Goal: Task Accomplishment & Management: Complete application form

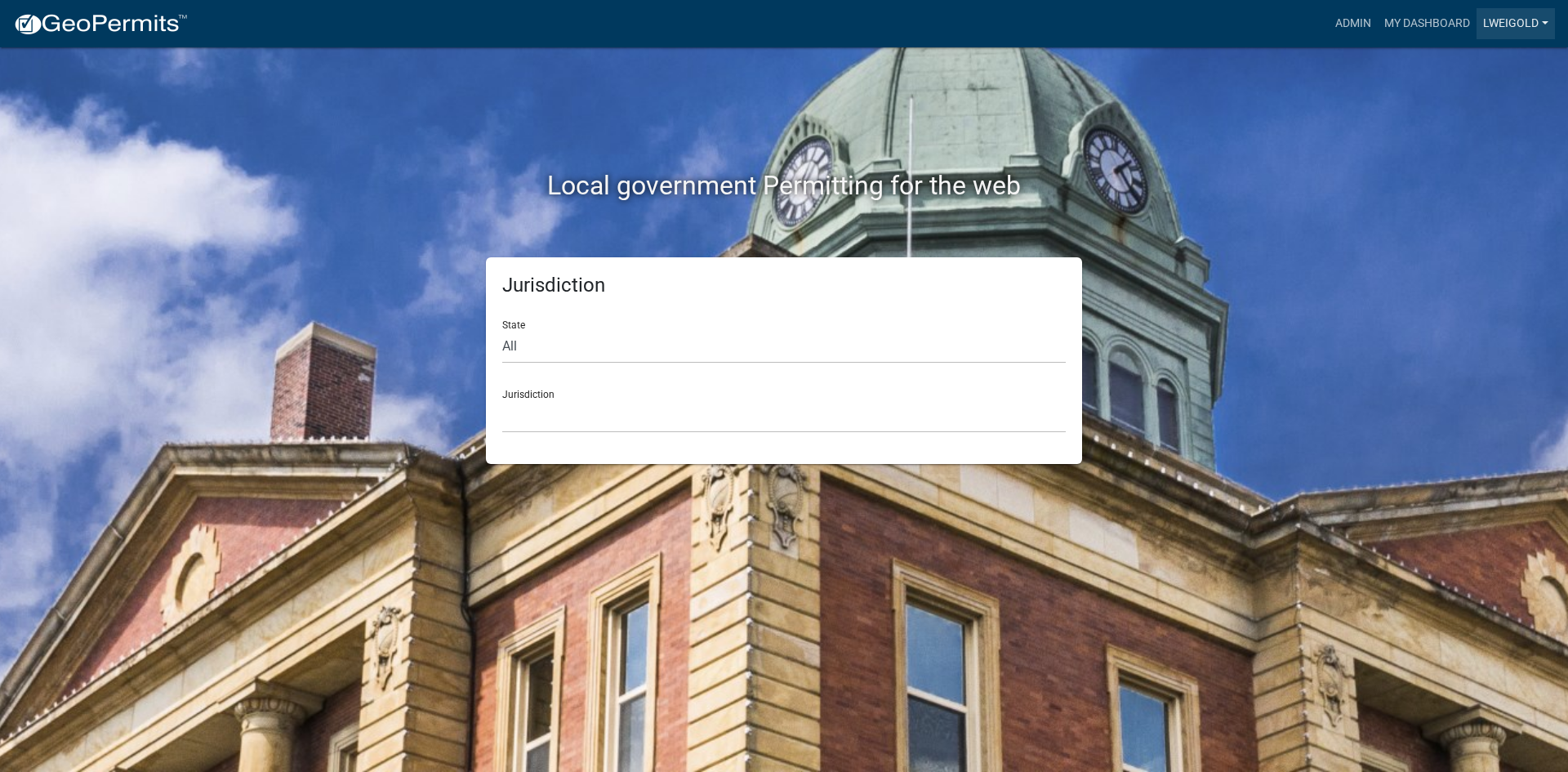
click at [1490, 23] on link "lweigold" at bounding box center [1515, 23] width 78 height 31
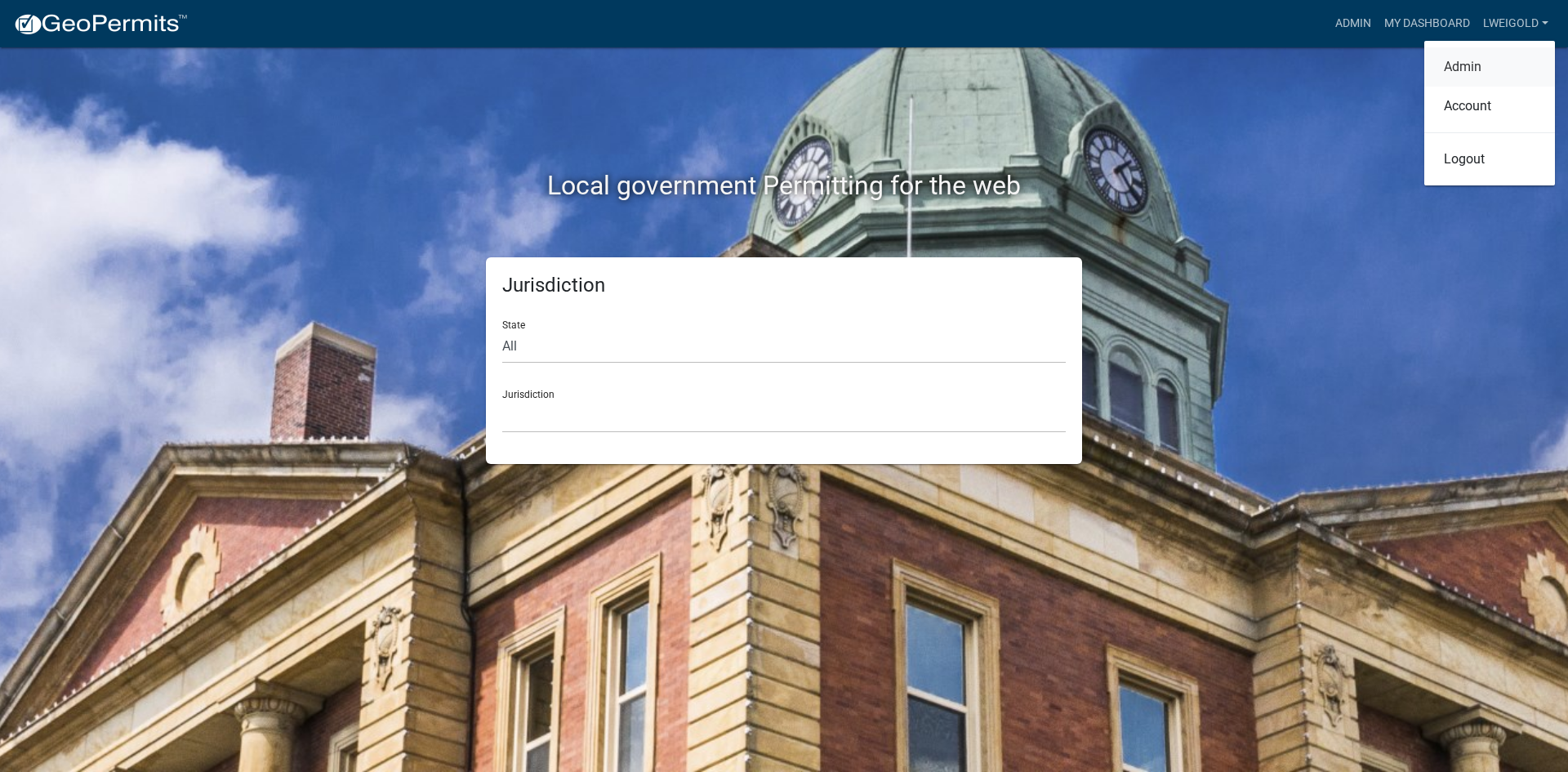
click at [1464, 74] on link "Admin" at bounding box center [1490, 67] width 131 height 40
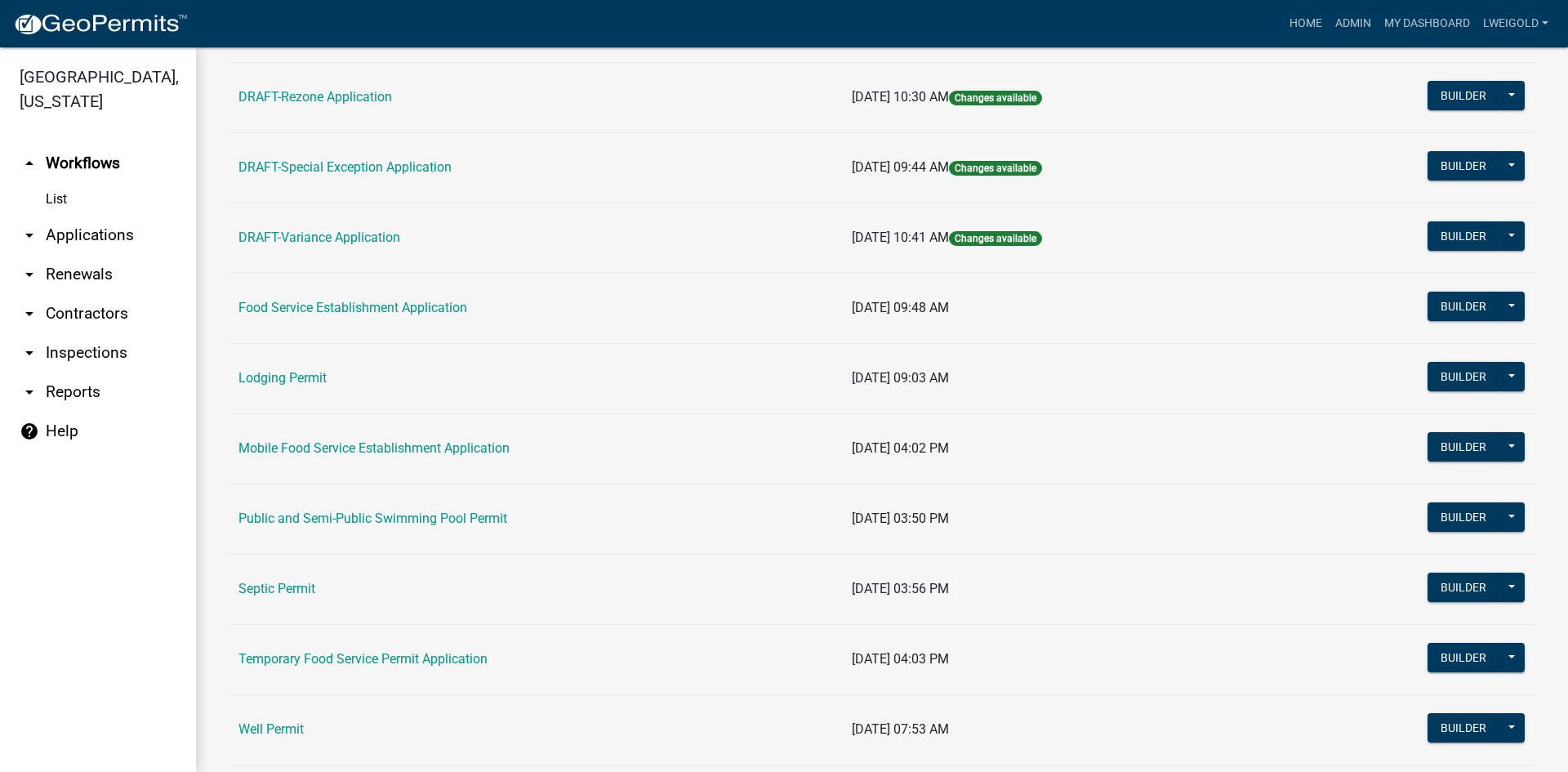
scroll to position [653, 0]
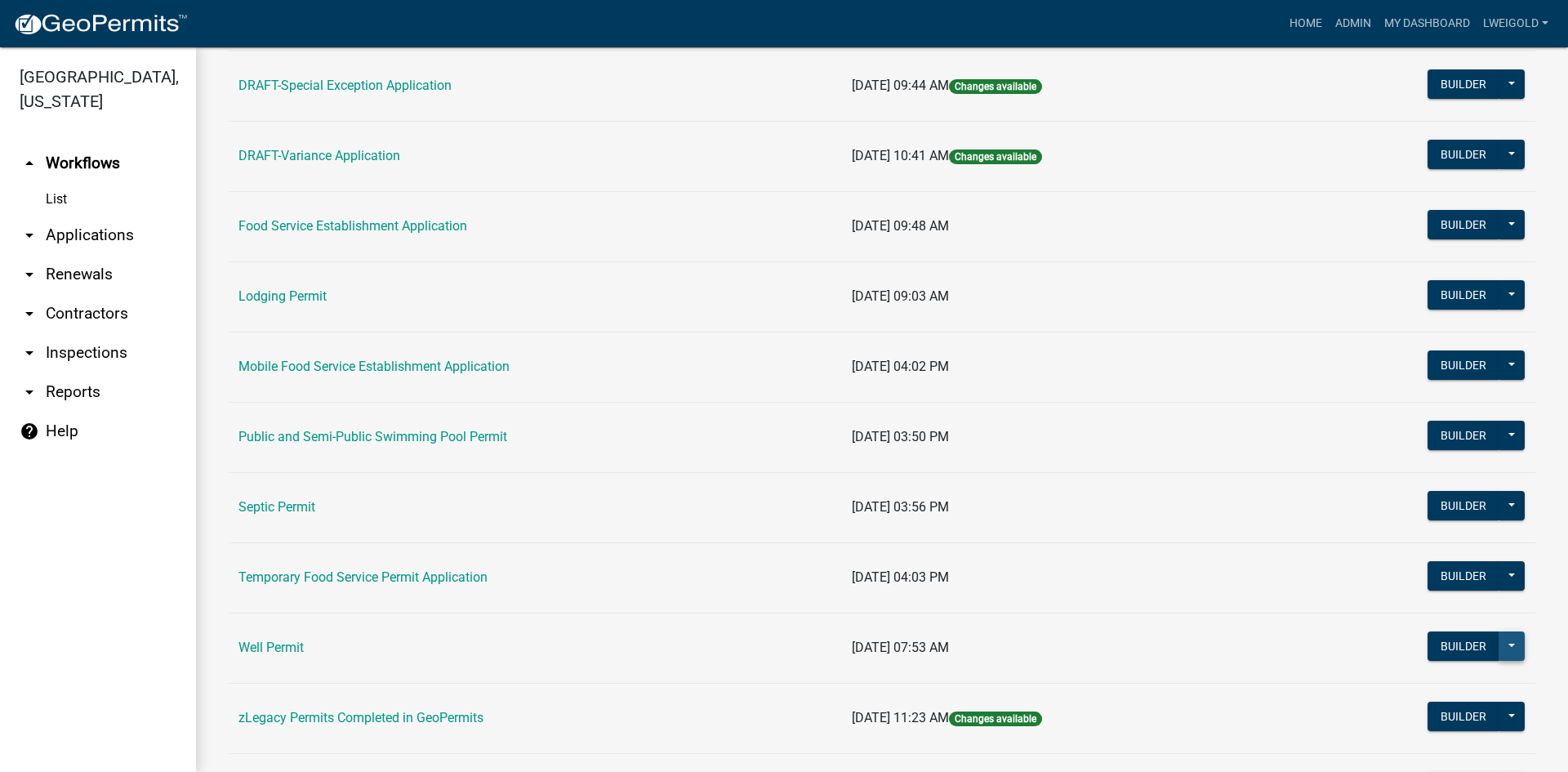
click at [1509, 645] on button at bounding box center [1512, 646] width 26 height 29
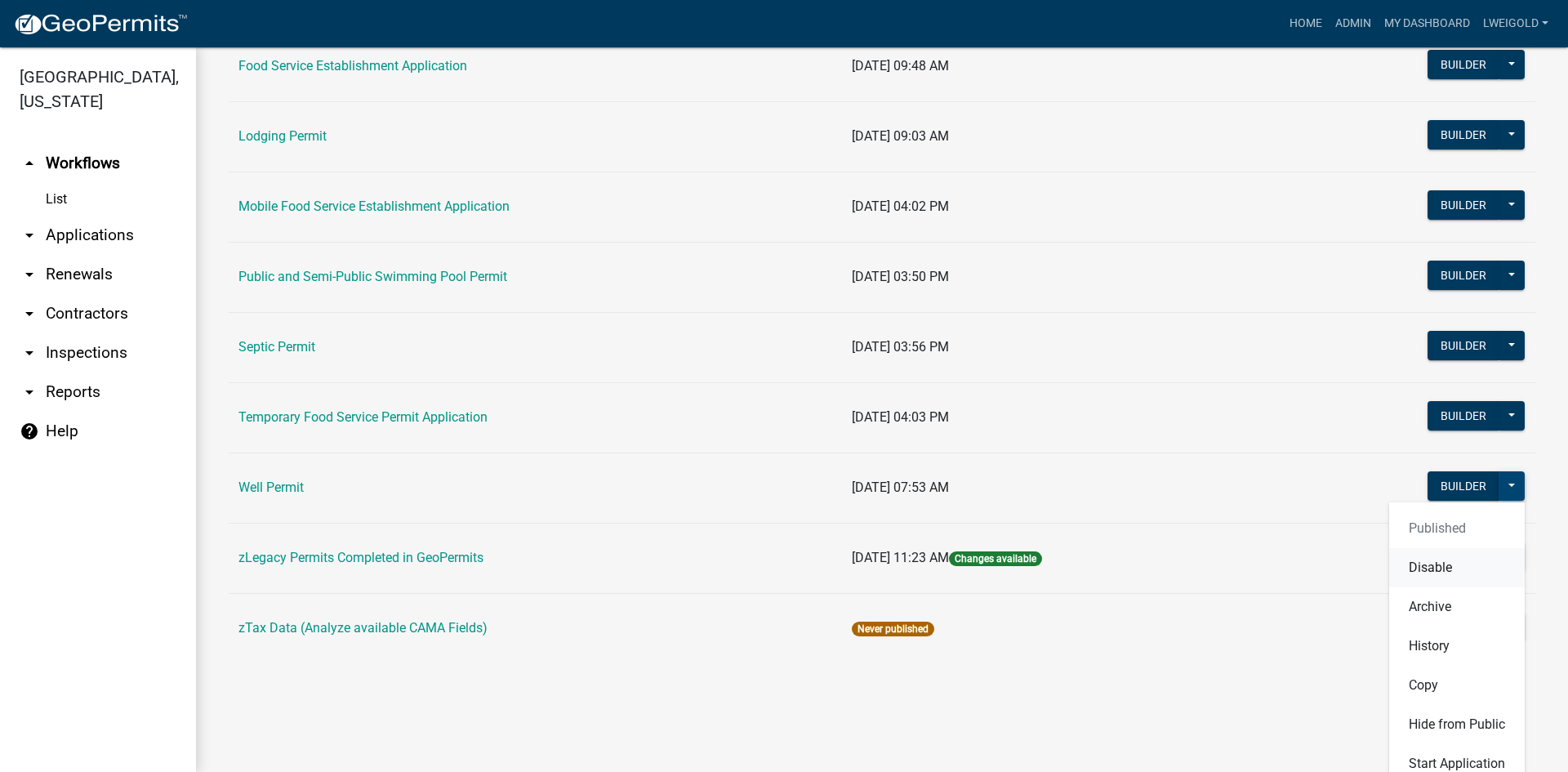
scroll to position [832, 0]
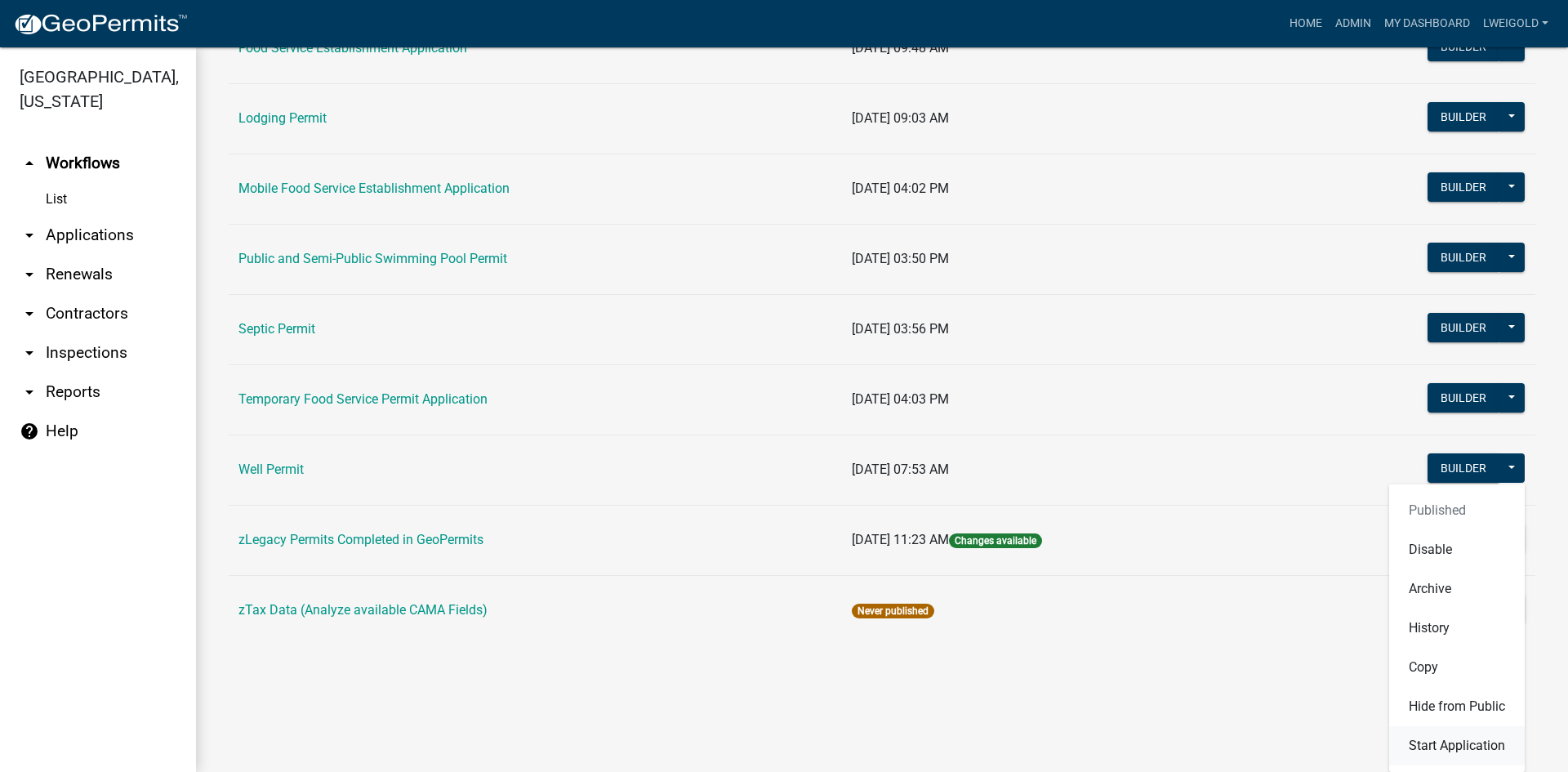
click at [1463, 747] on button "Start Application" at bounding box center [1457, 746] width 135 height 40
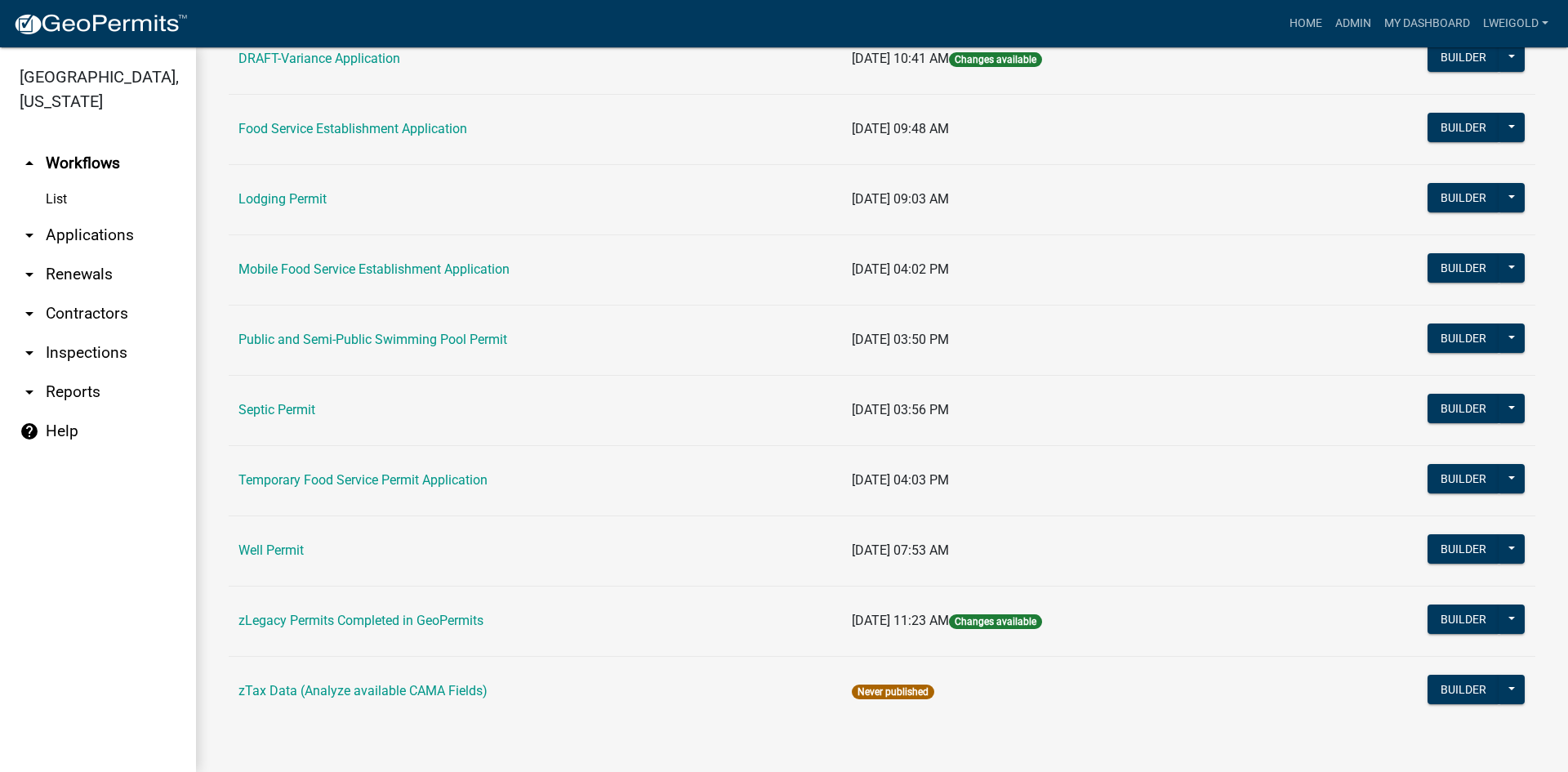
scroll to position [751, 0]
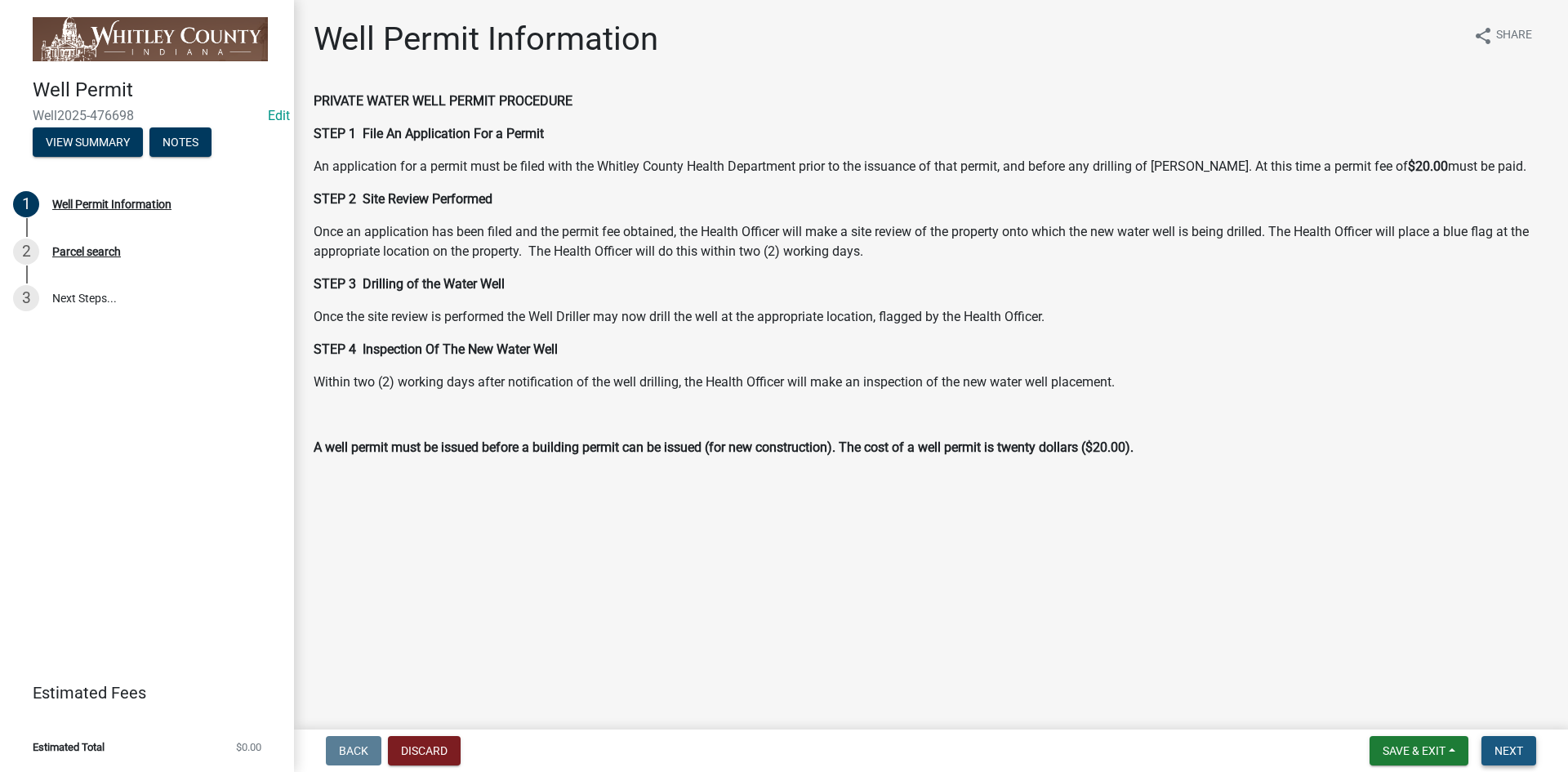
click at [1521, 753] on span "Next" at bounding box center [1509, 751] width 29 height 13
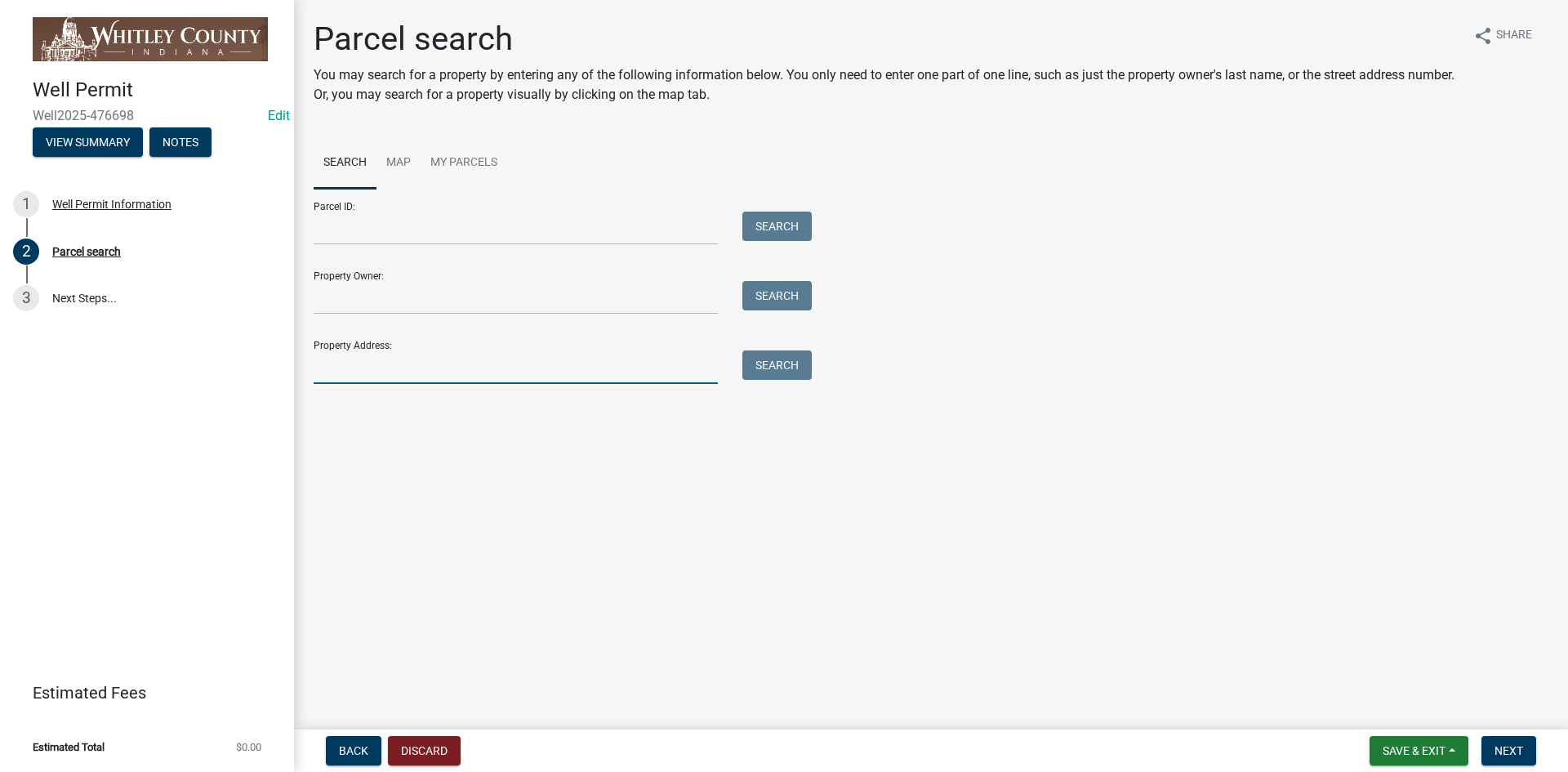
click at [320, 366] on input "Property Address:" at bounding box center [515, 367] width 405 height 33
type input "7415 W"
click at [792, 366] on button "Search" at bounding box center [777, 364] width 69 height 29
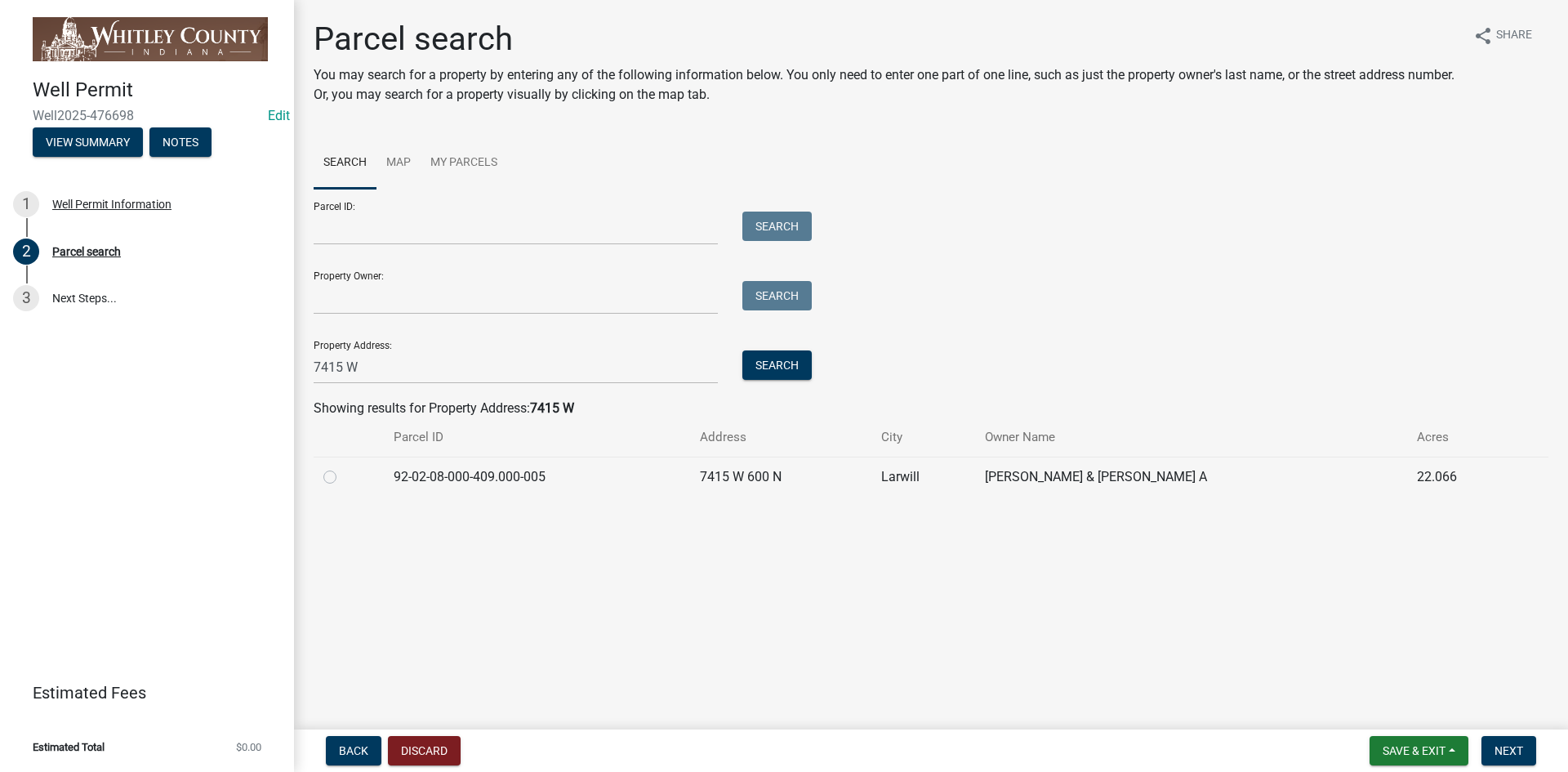
click at [343, 467] on label at bounding box center [343, 467] width 0 height 0
click at [343, 476] on input "radio" at bounding box center [349, 473] width 11 height 11
radio input "true"
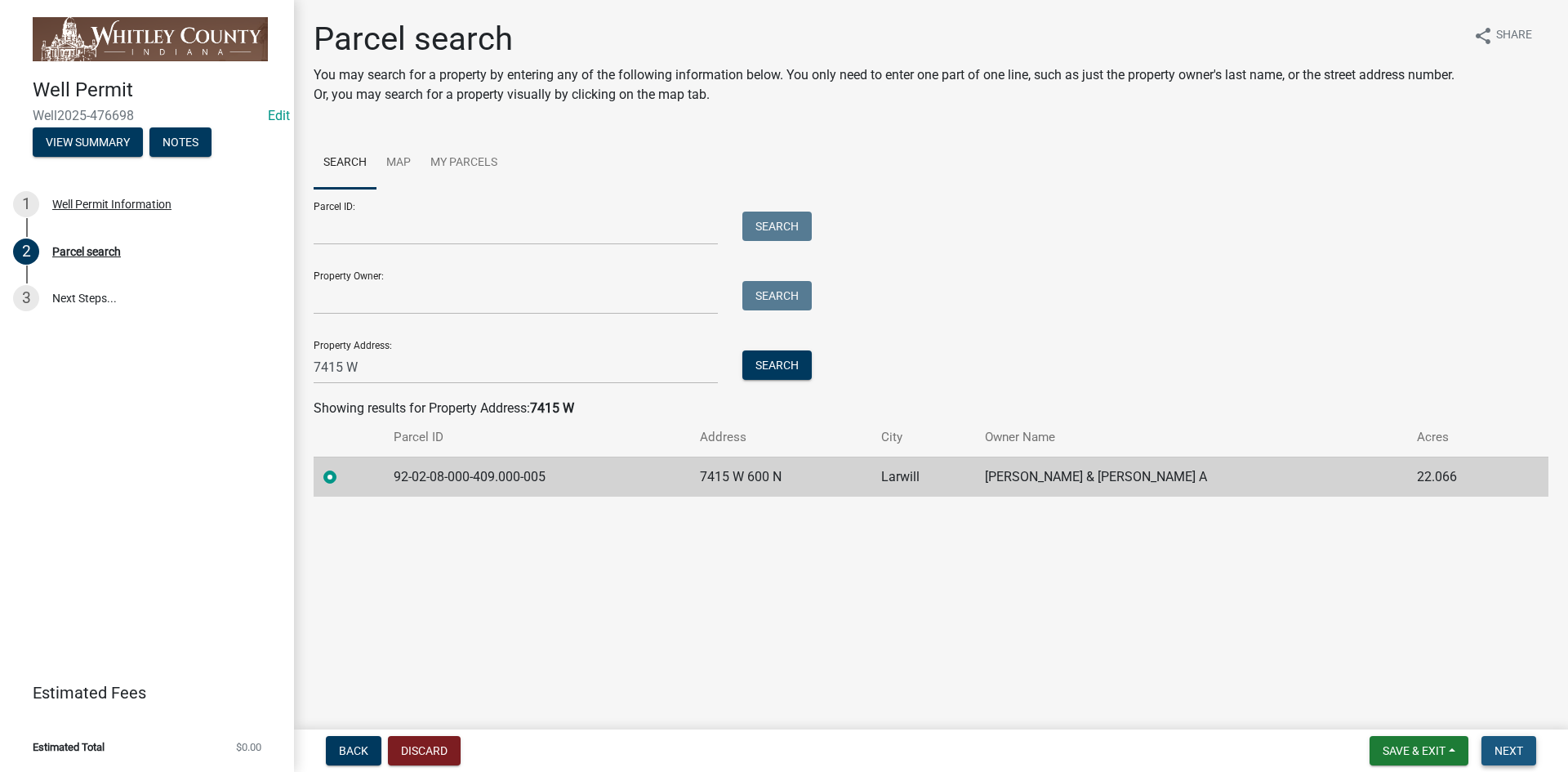
click at [1521, 761] on button "Next" at bounding box center [1509, 750] width 54 height 29
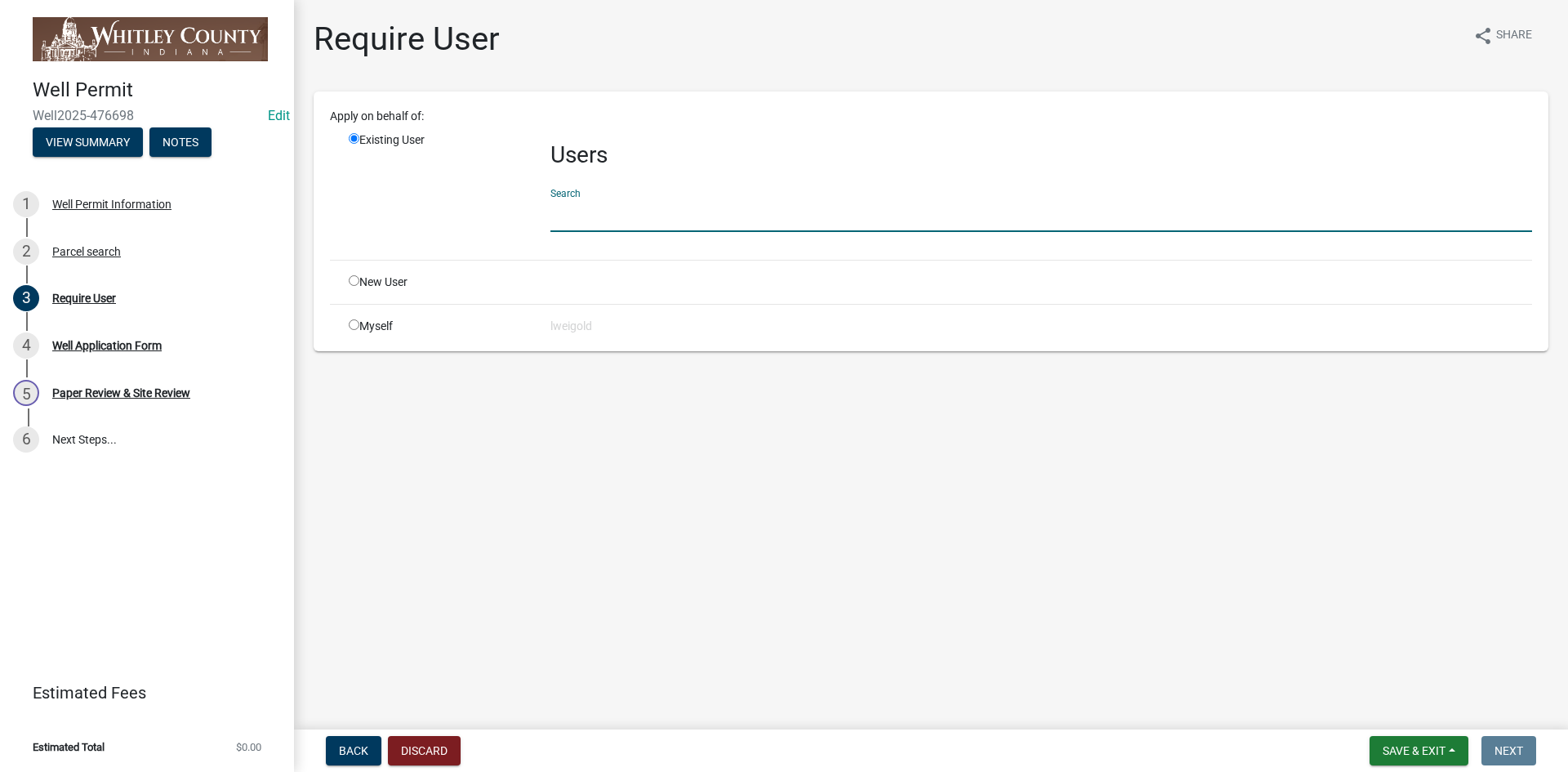
click at [551, 210] on input "text" at bounding box center [1041, 215] width 982 height 33
type input "WhitleyH"
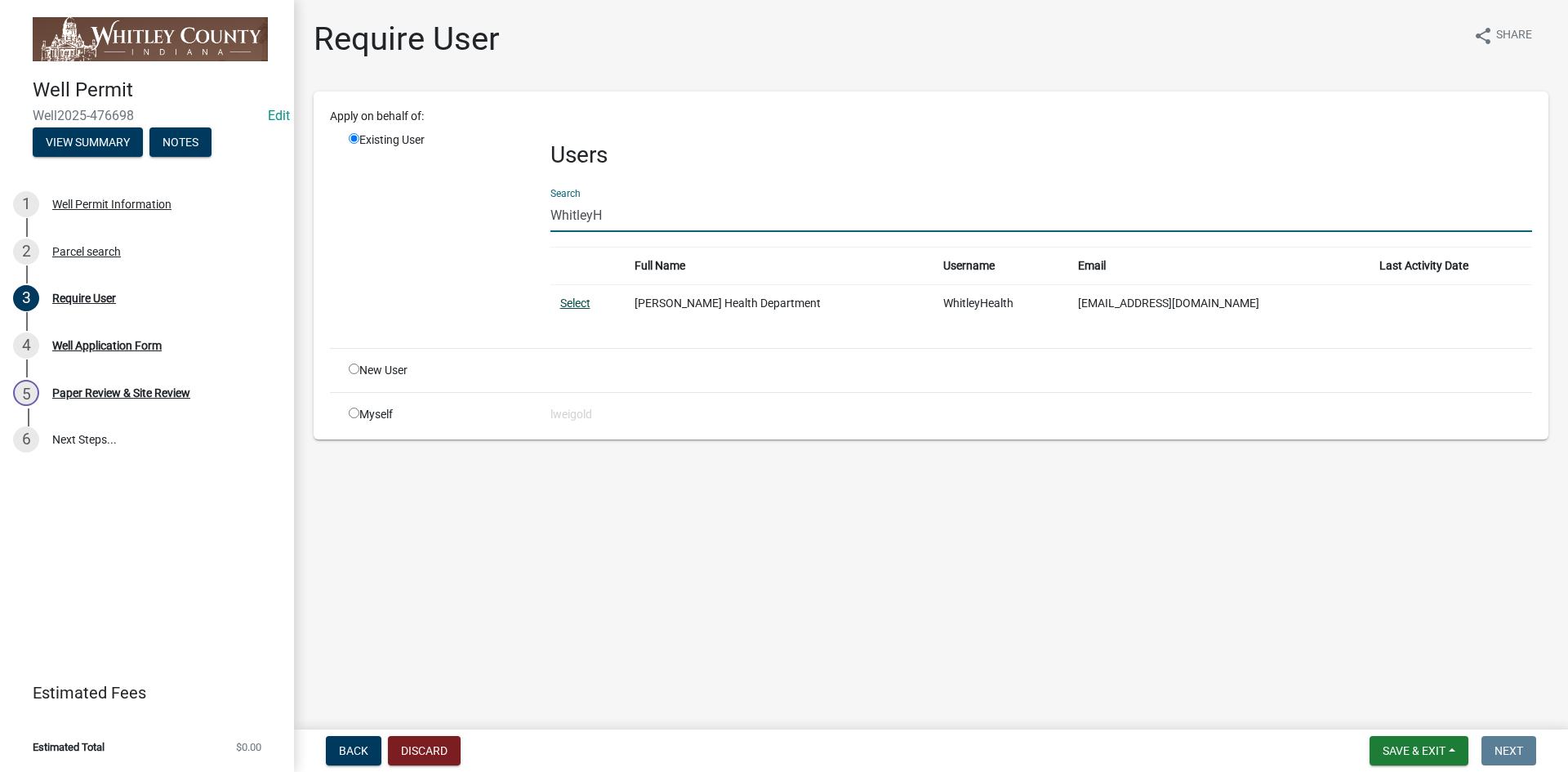
click at [570, 299] on link "Select" at bounding box center [575, 303] width 30 height 13
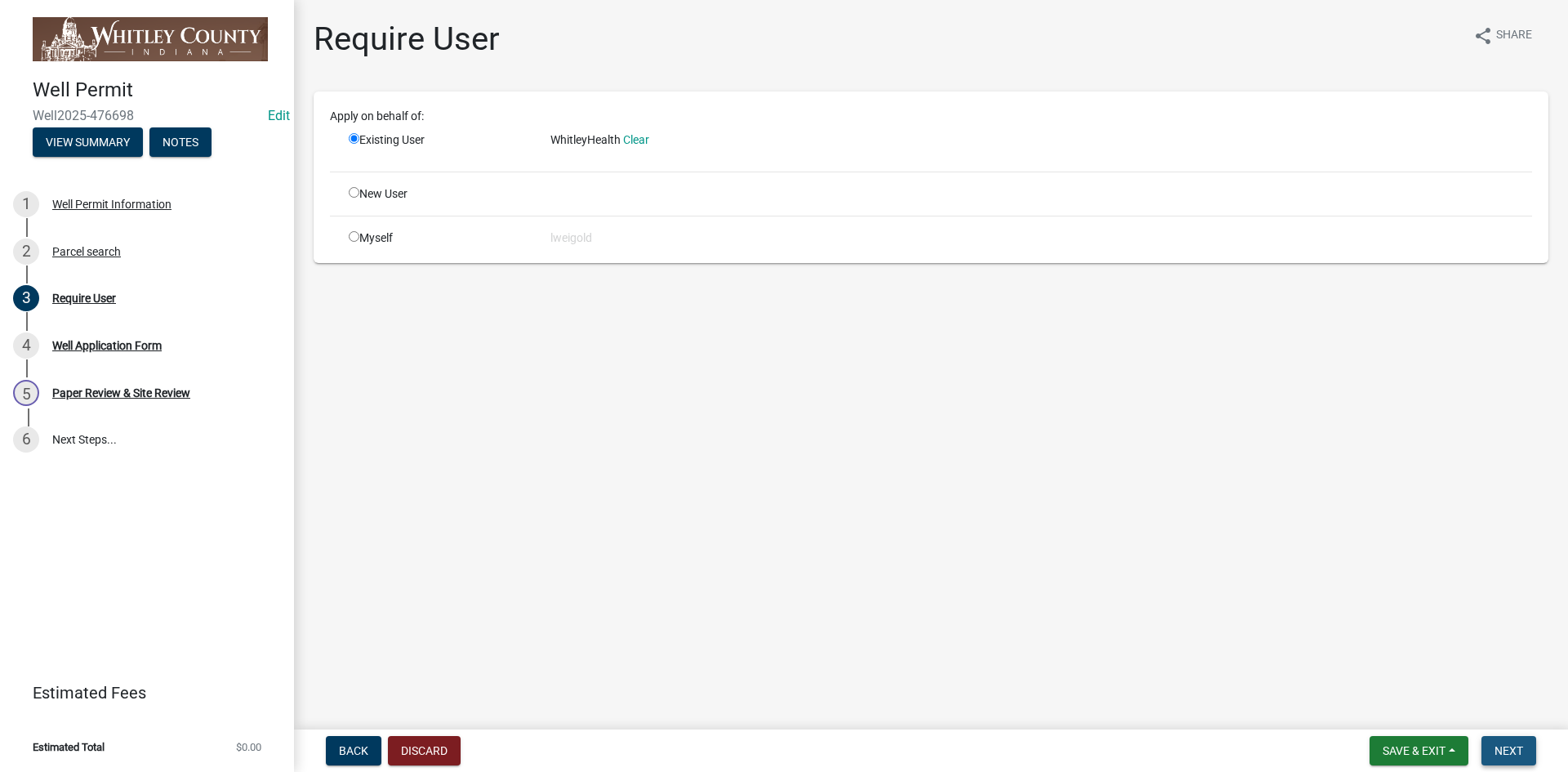
click at [1515, 753] on span "Next" at bounding box center [1509, 751] width 29 height 13
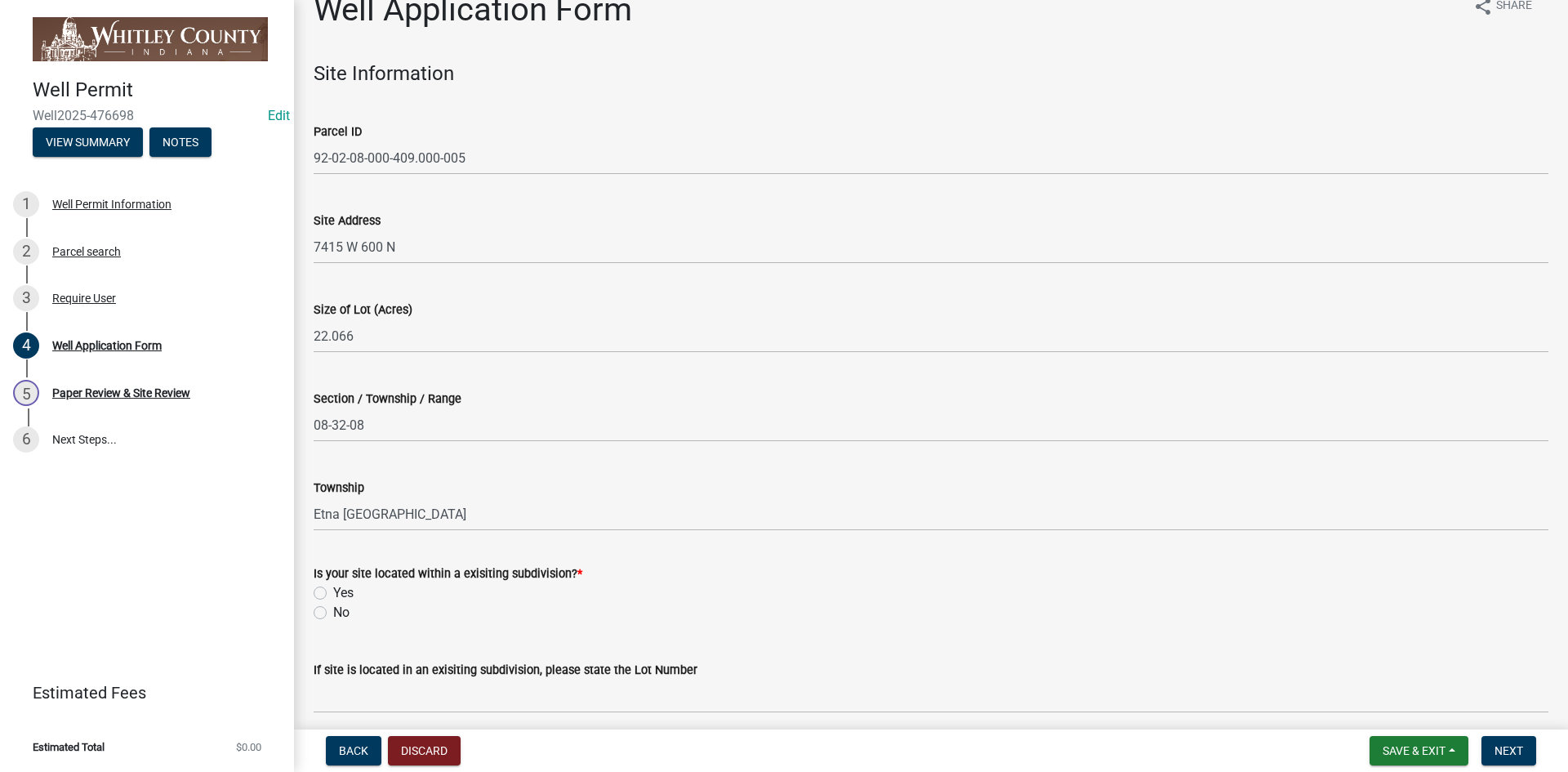
scroll to position [163, 0]
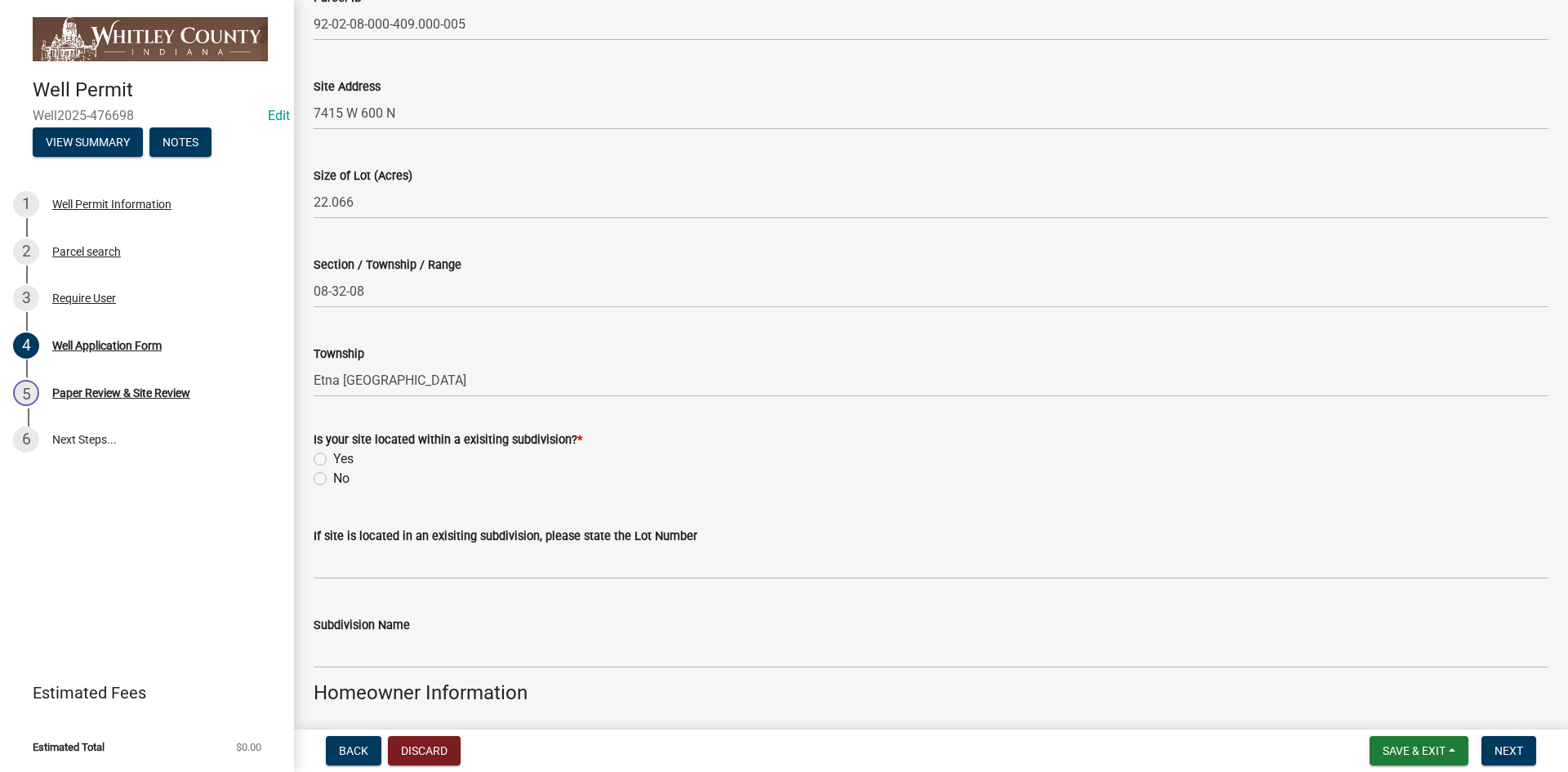
click at [334, 482] on label "No" at bounding box center [342, 479] width 17 height 19
click at [334, 480] on input "No" at bounding box center [339, 474] width 11 height 11
radio input "true"
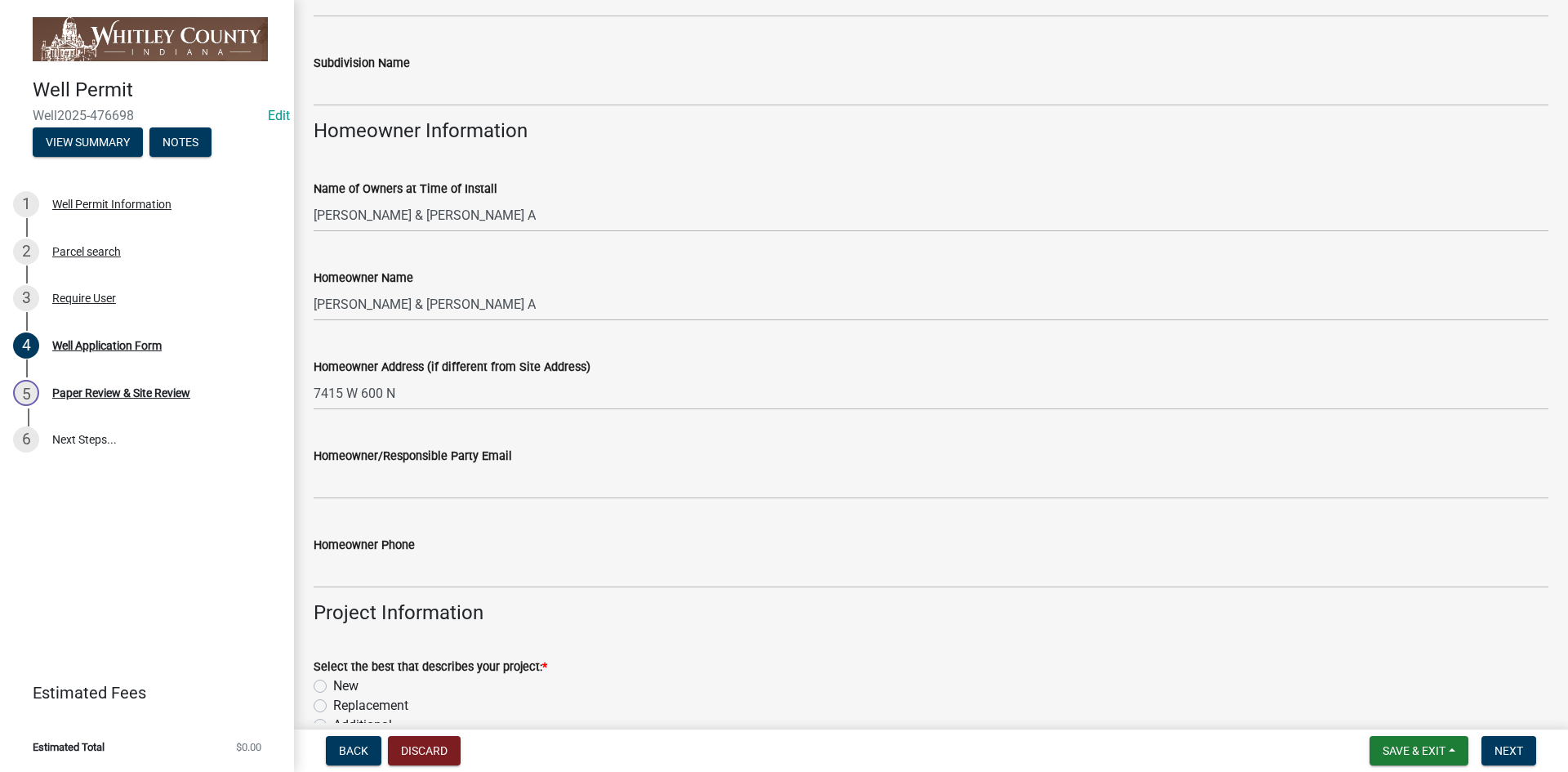
scroll to position [735, 0]
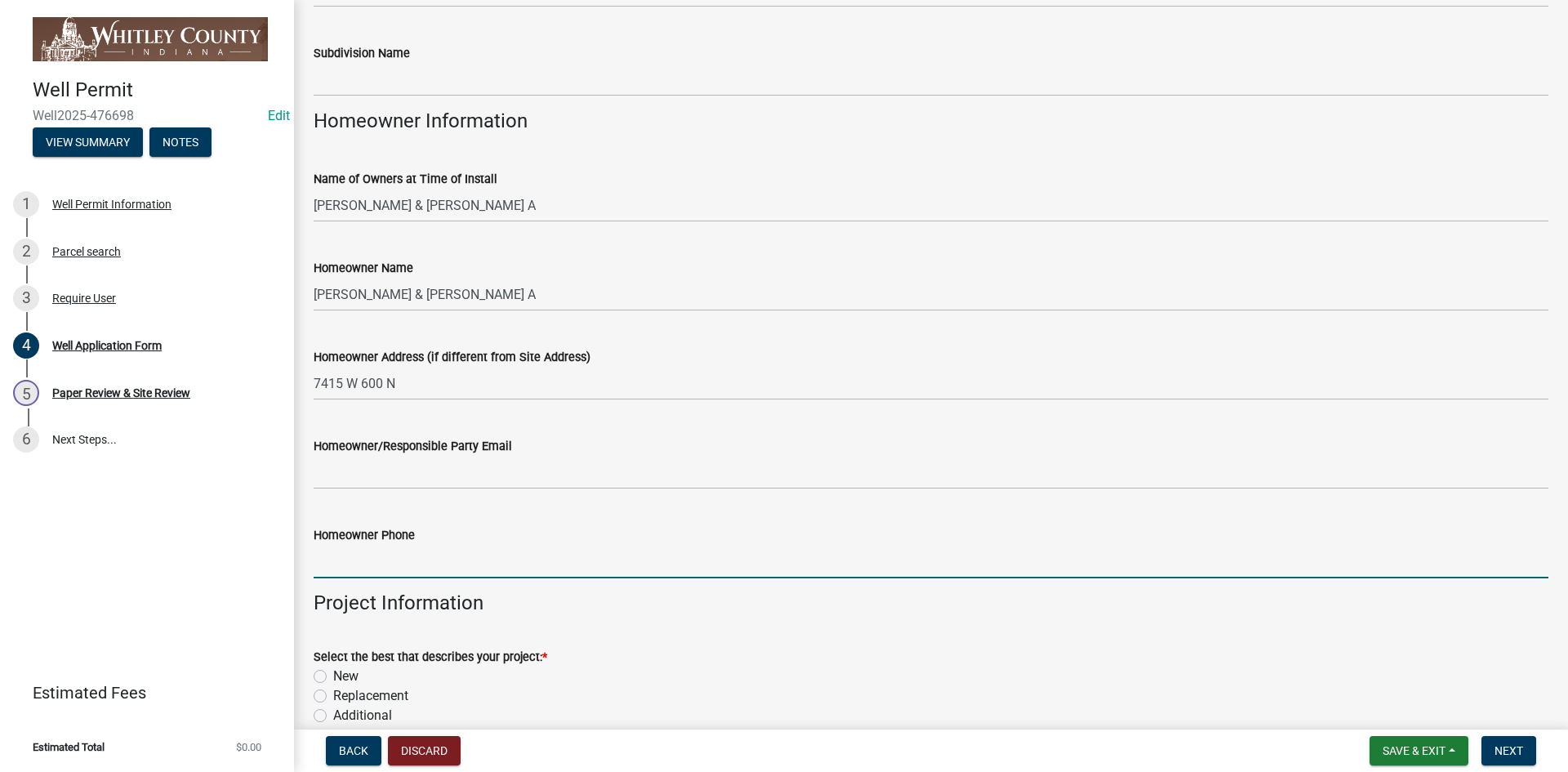
click at [322, 559] on input "Homeowner Phone" at bounding box center [931, 562] width 1235 height 33
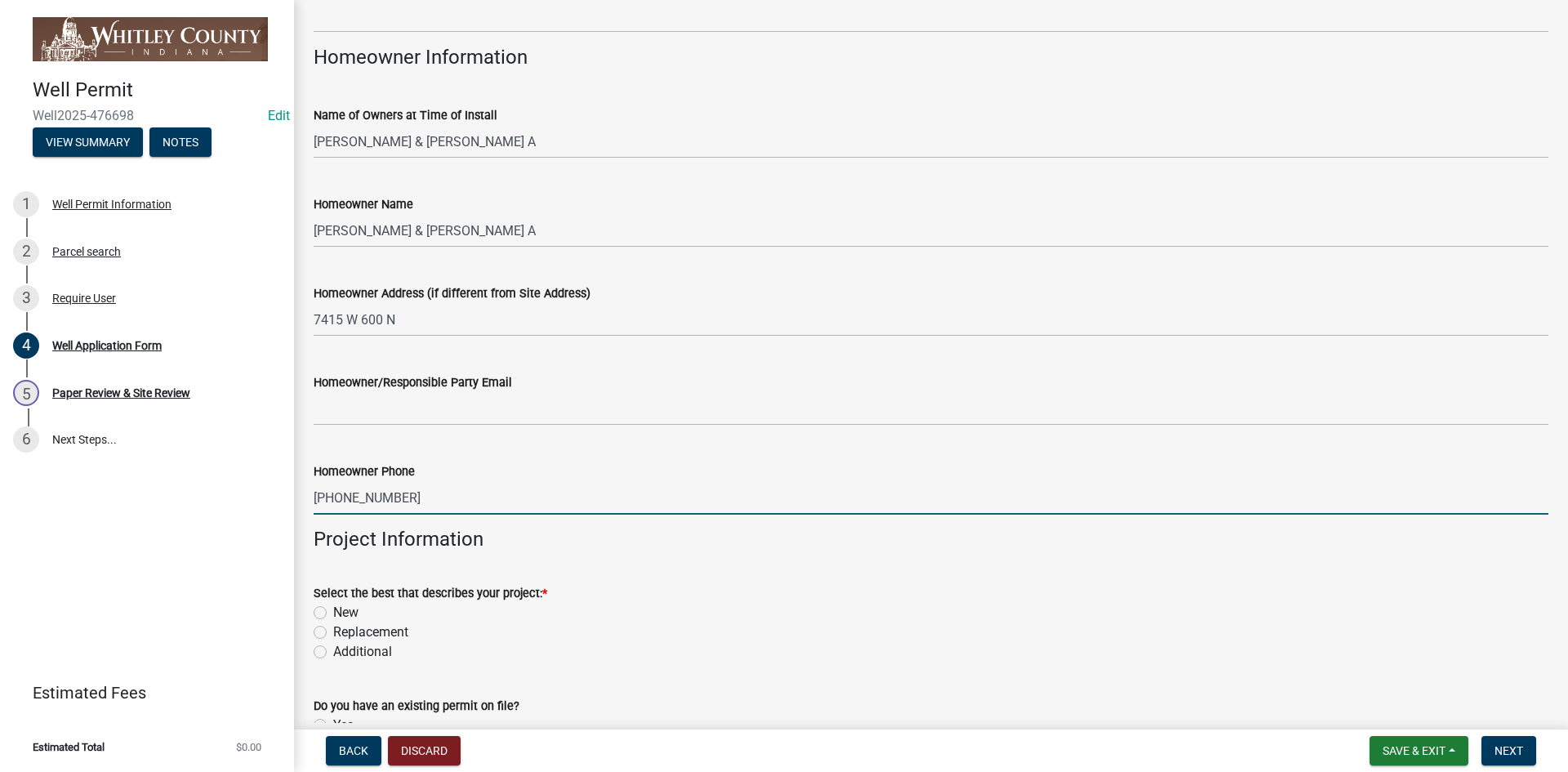
scroll to position [899, 0]
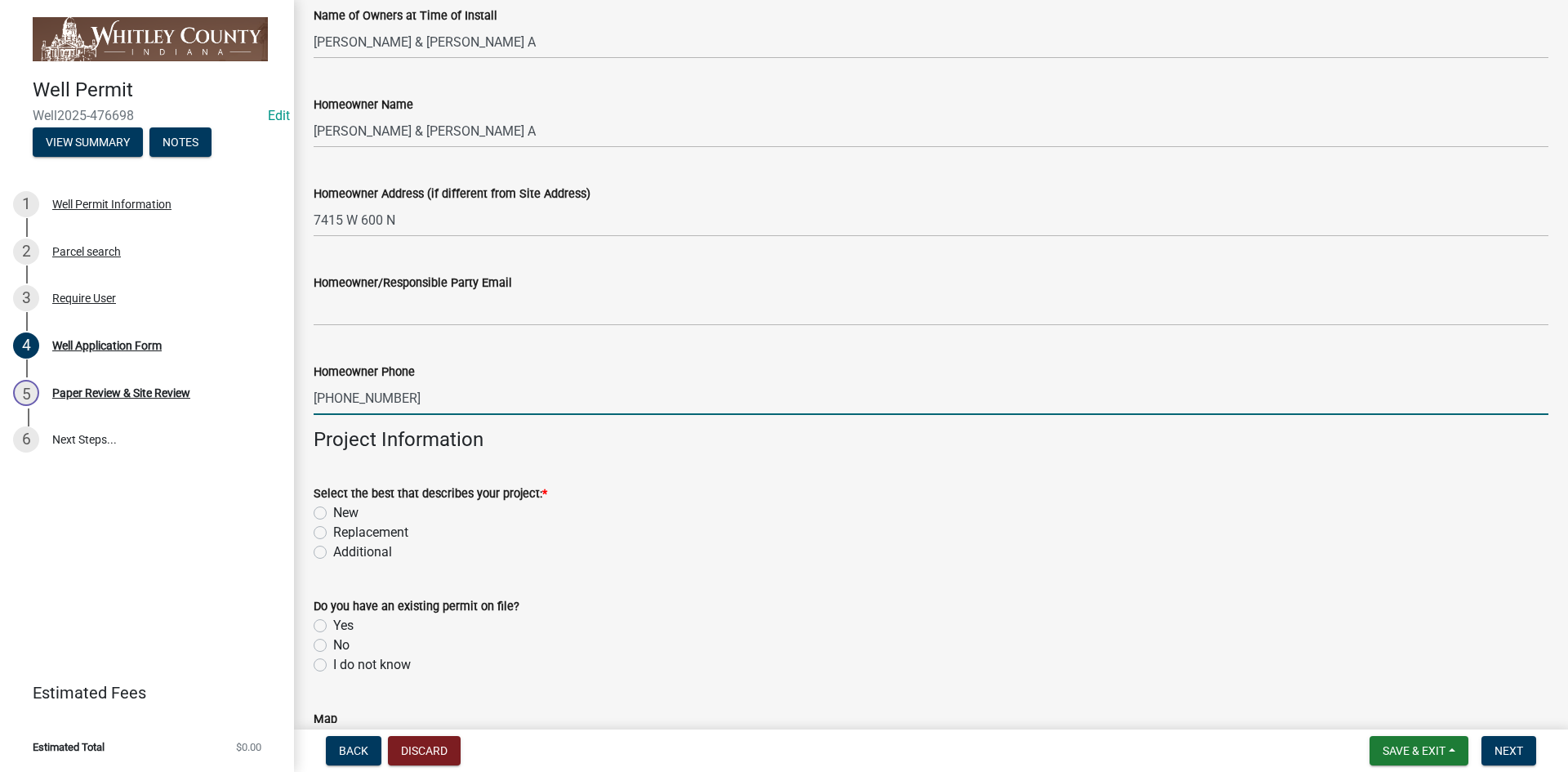
type input "[PHONE_NUMBER]"
click at [334, 512] on label "New" at bounding box center [346, 513] width 25 height 19
click at [334, 512] on input "New" at bounding box center [339, 509] width 11 height 11
radio input "true"
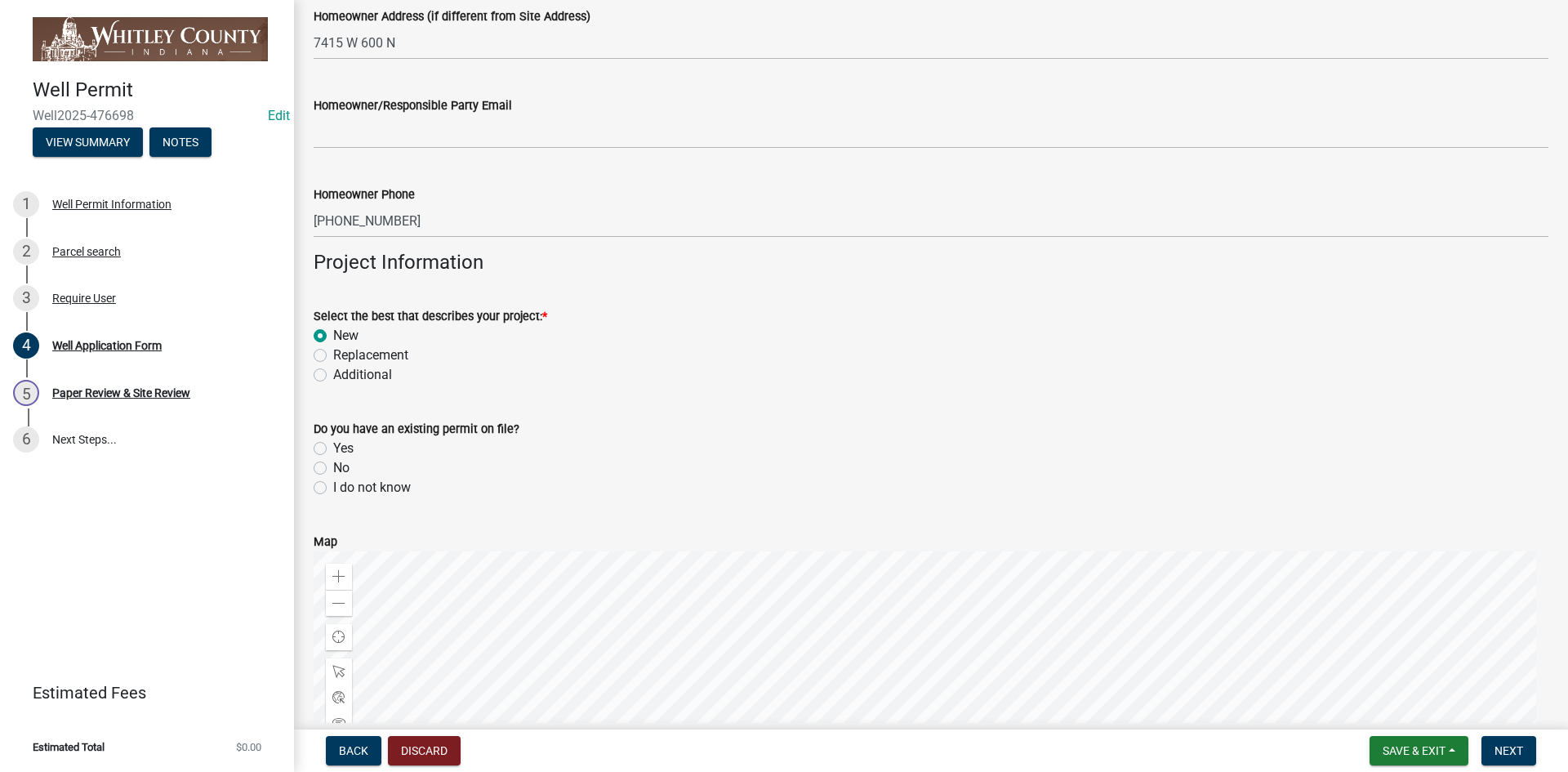
scroll to position [1144, 0]
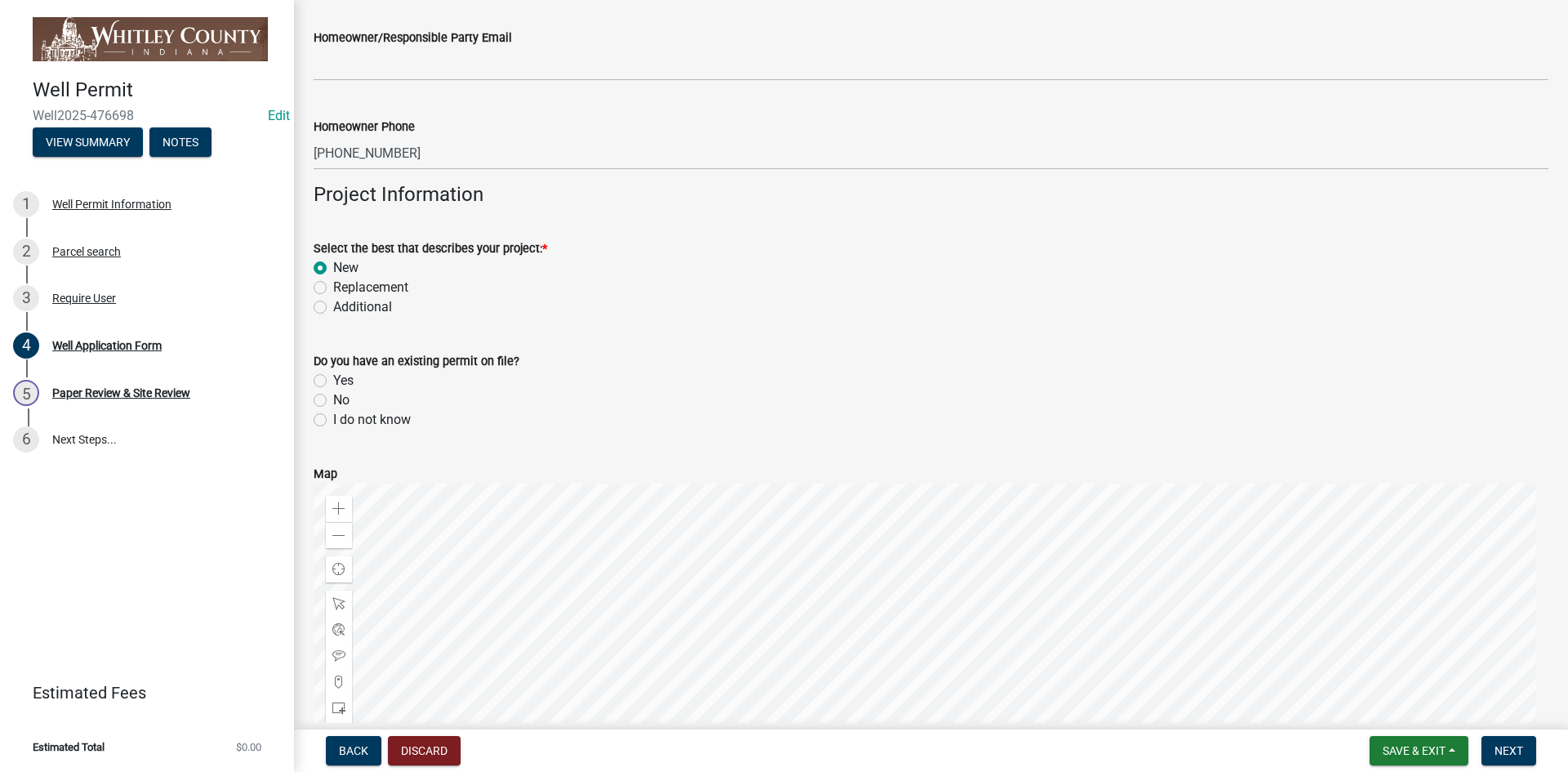
click at [334, 401] on label "No" at bounding box center [342, 400] width 17 height 19
click at [334, 401] on input "No" at bounding box center [339, 396] width 11 height 11
radio input "true"
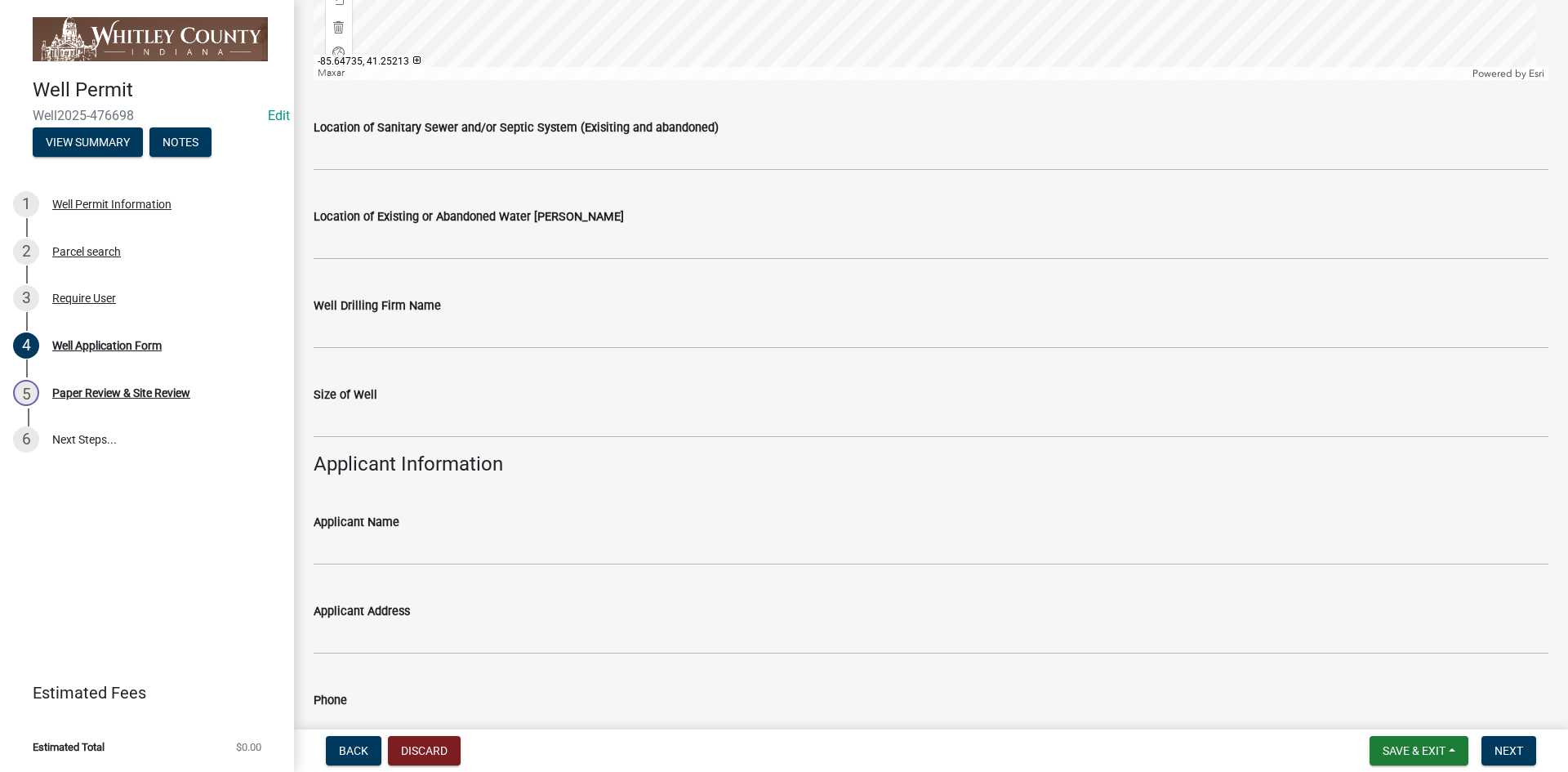
scroll to position [1961, 0]
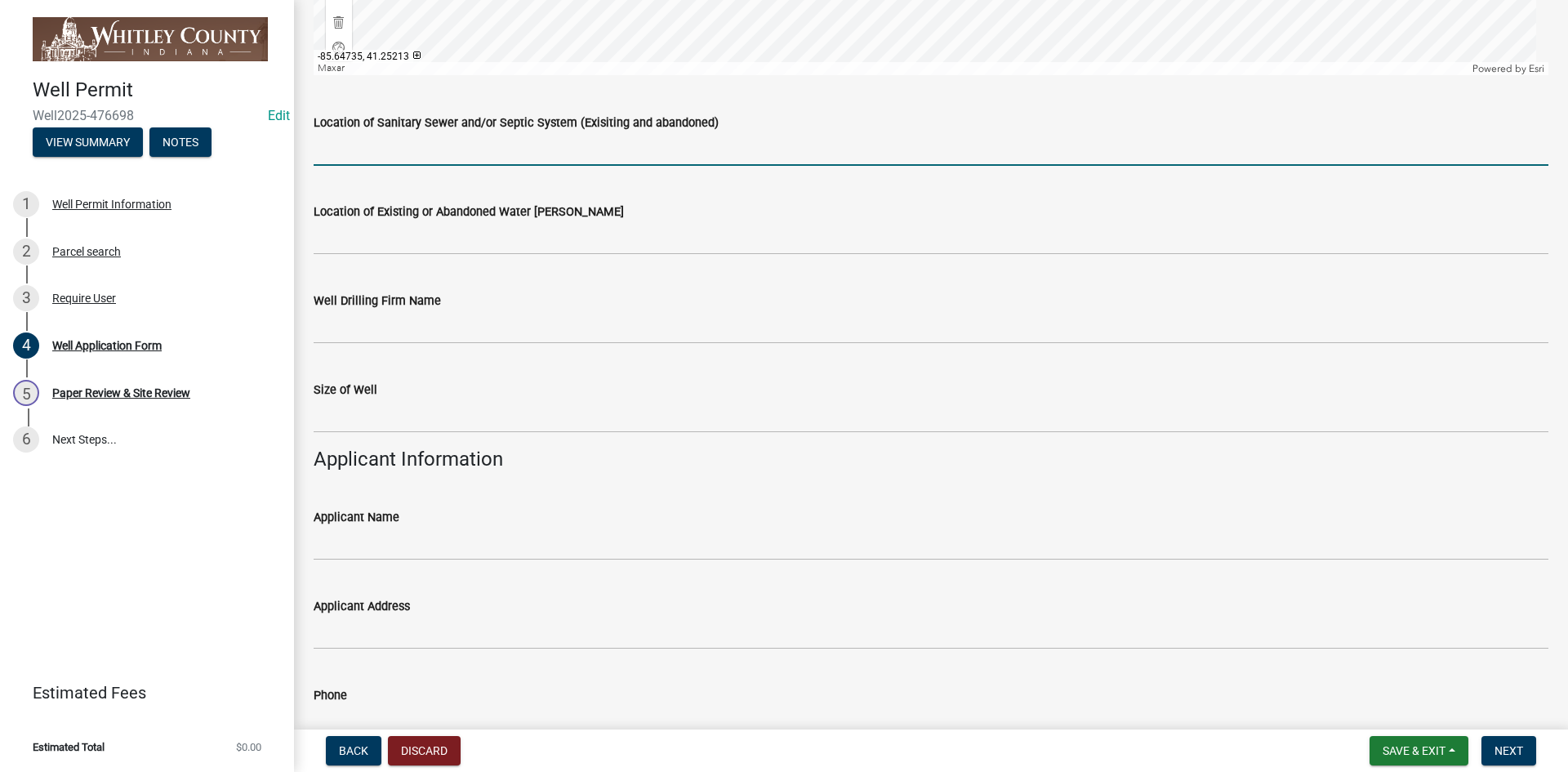
click at [364, 163] on input "Location of Sanitary Sewer and/or Septic System (Exisiting and abandoned)" at bounding box center [931, 149] width 1235 height 33
type input "175' away"
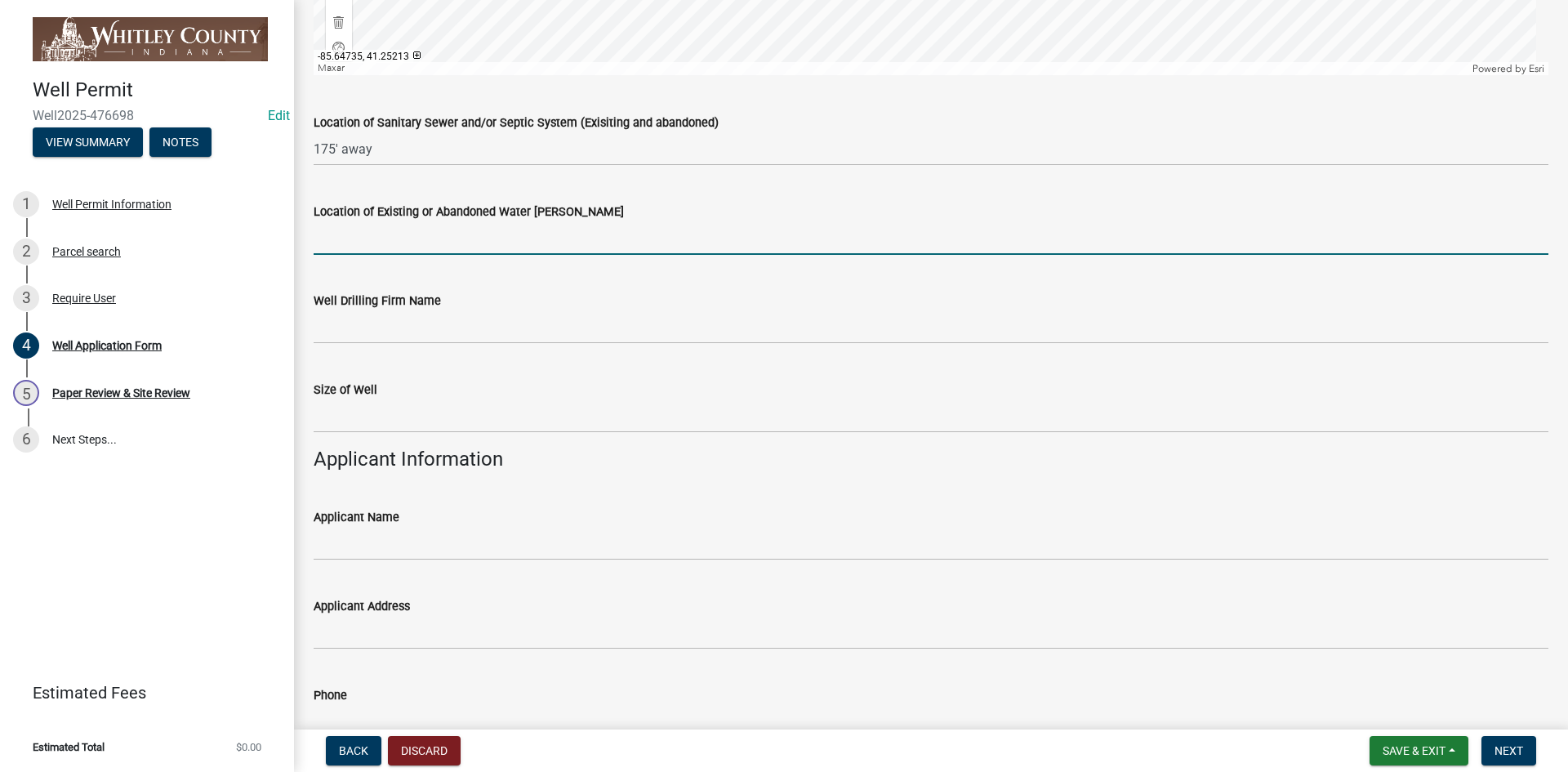
click at [365, 229] on input "Location of Existing or Abandoned Water [PERSON_NAME]" at bounding box center [931, 238] width 1235 height 33
click at [345, 236] on input "Centeral, 200'" at bounding box center [931, 238] width 1235 height 33
type input "Central, 200'"
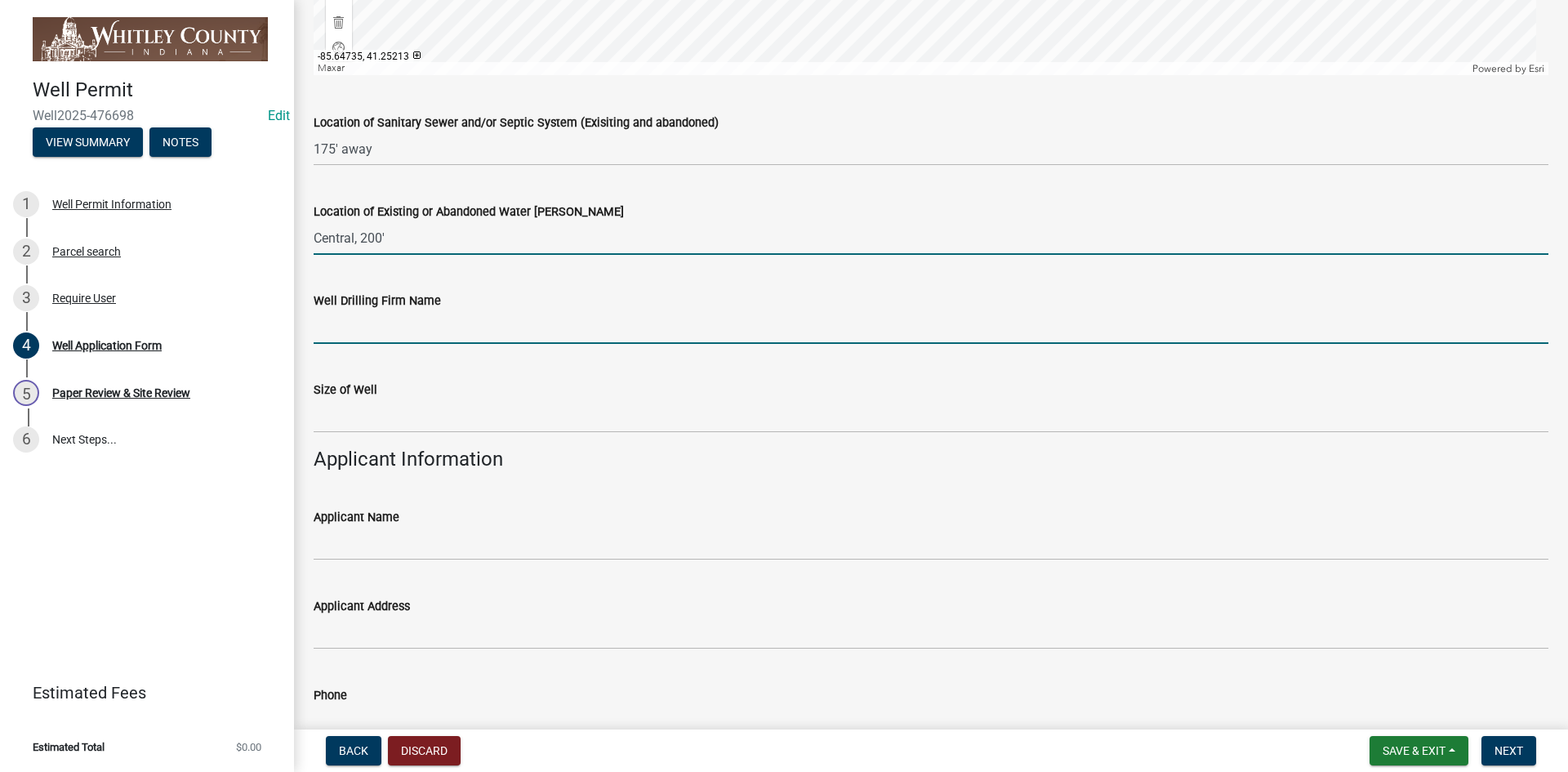
click at [331, 337] on input "Well Drilling Firm Name" at bounding box center [931, 328] width 1235 height 33
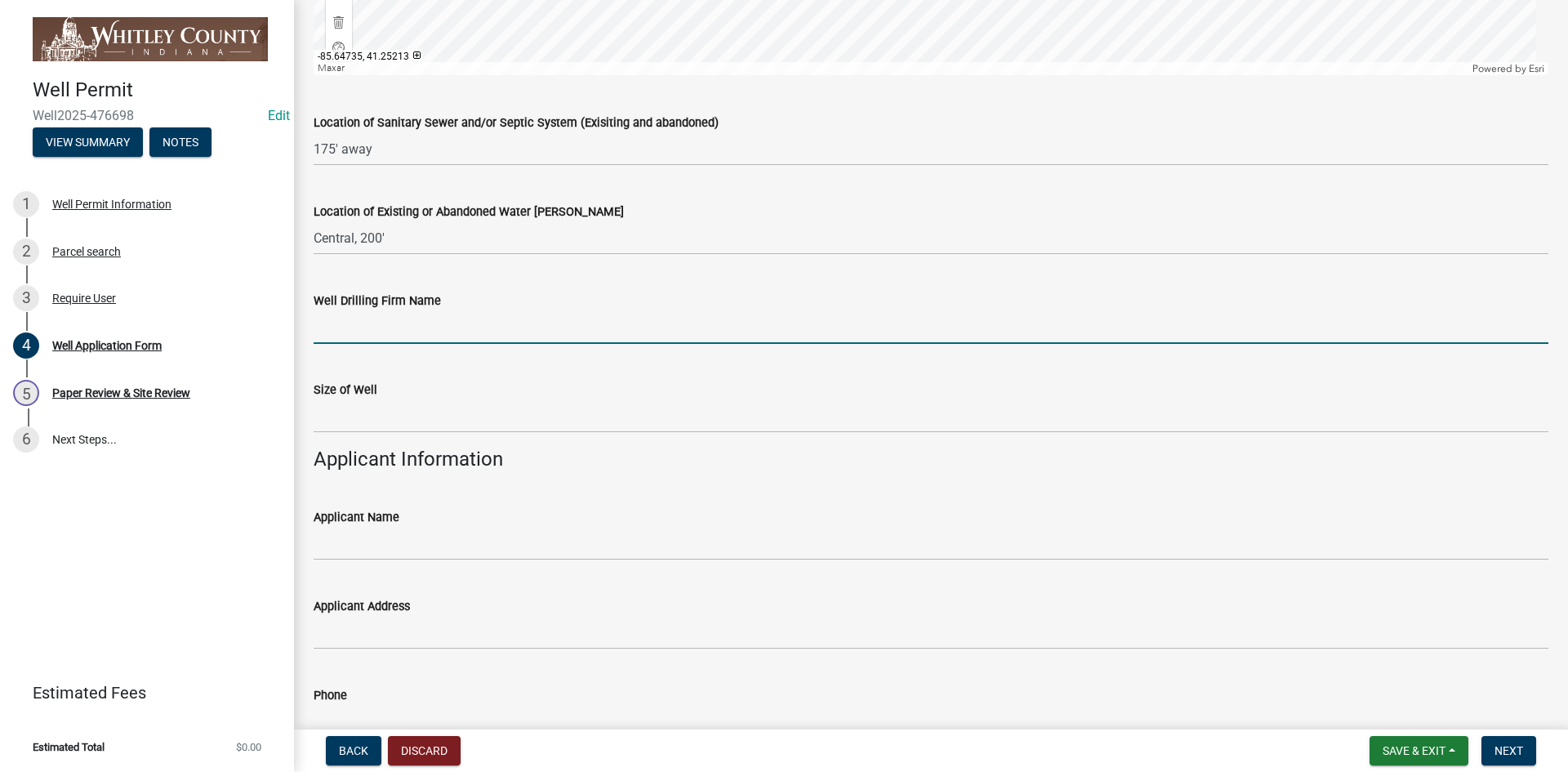
type input "G & K Well Drilling"
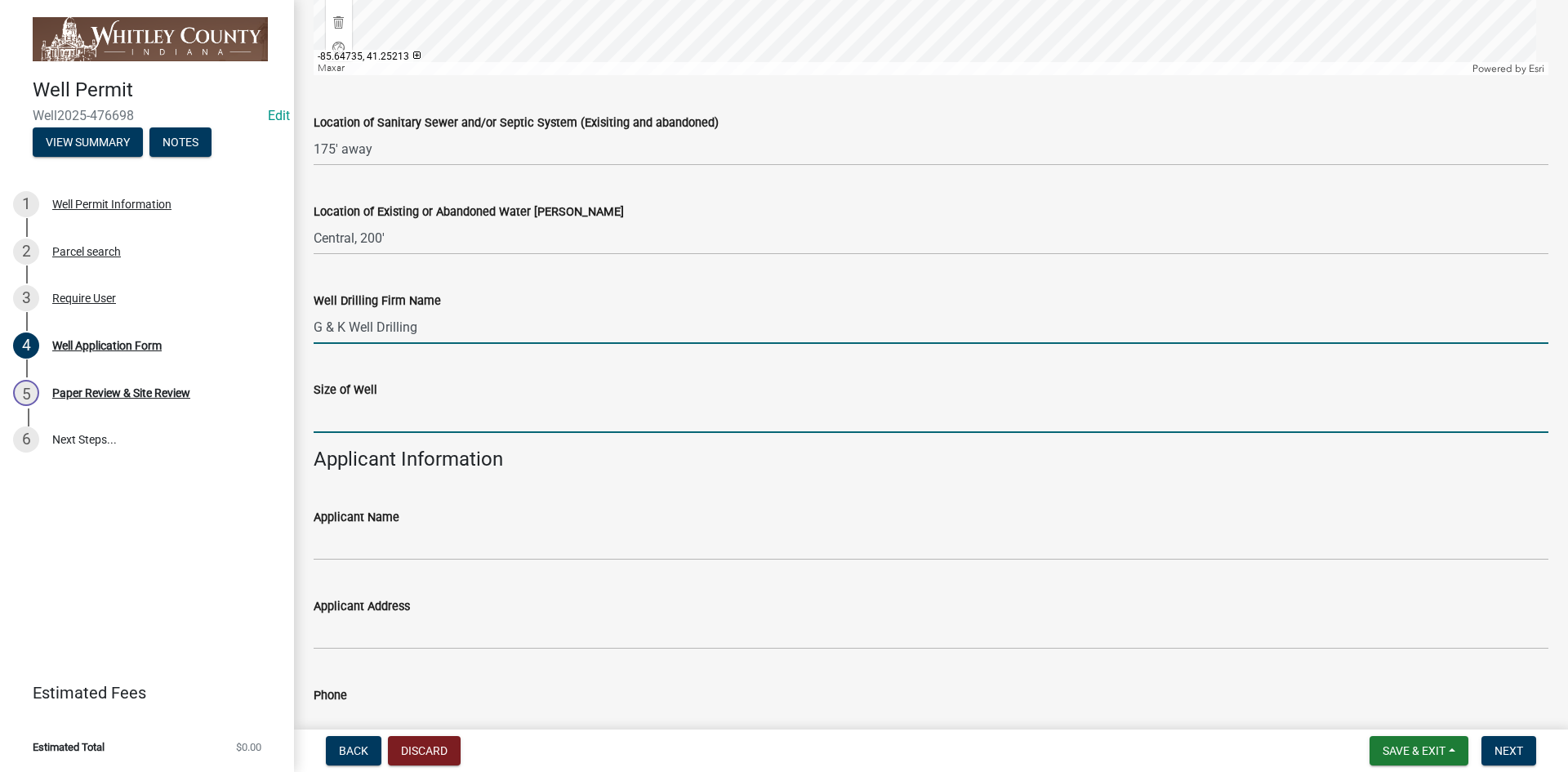
click at [367, 414] on input "text" at bounding box center [931, 416] width 1235 height 33
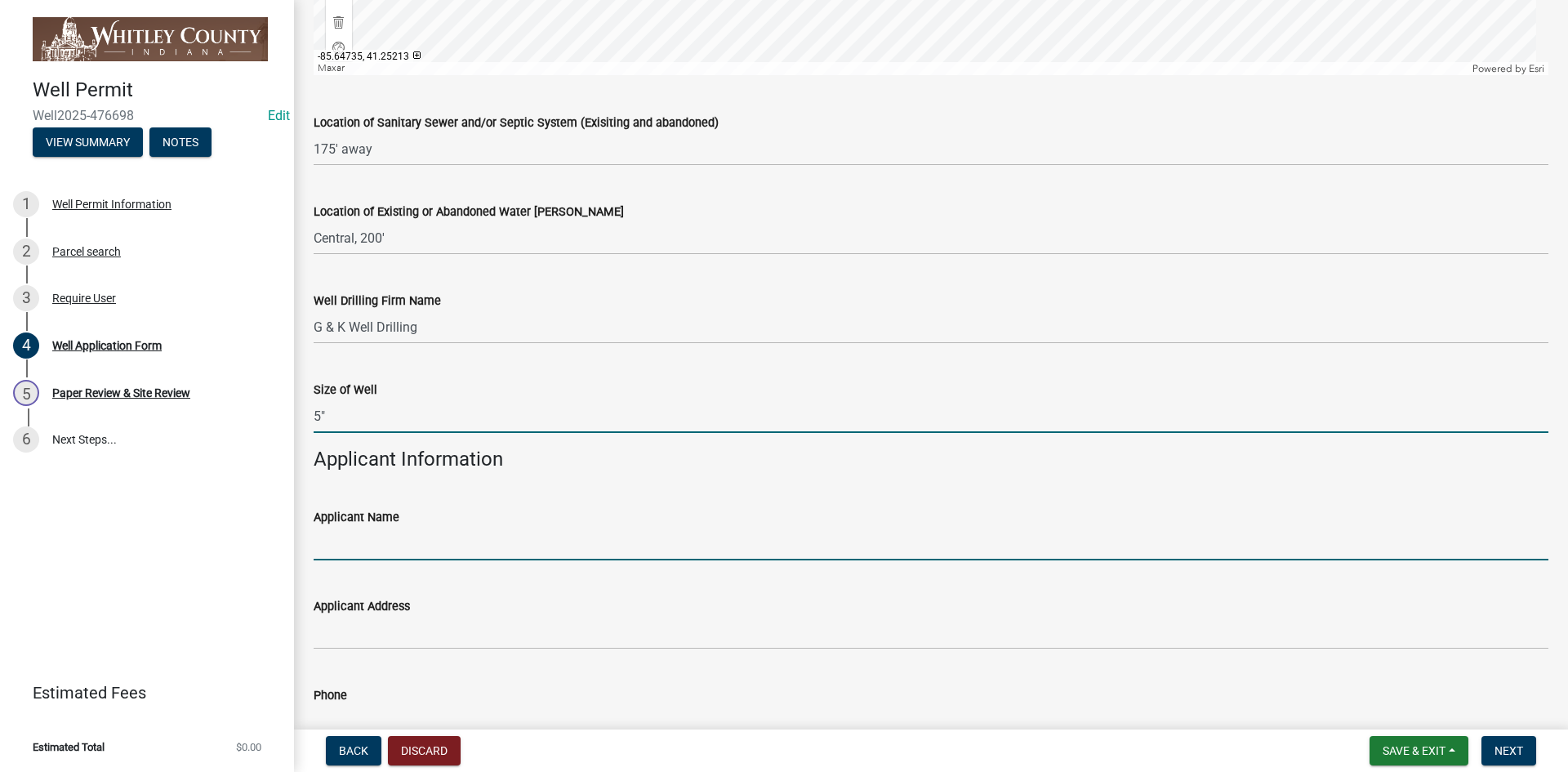
type input "5"
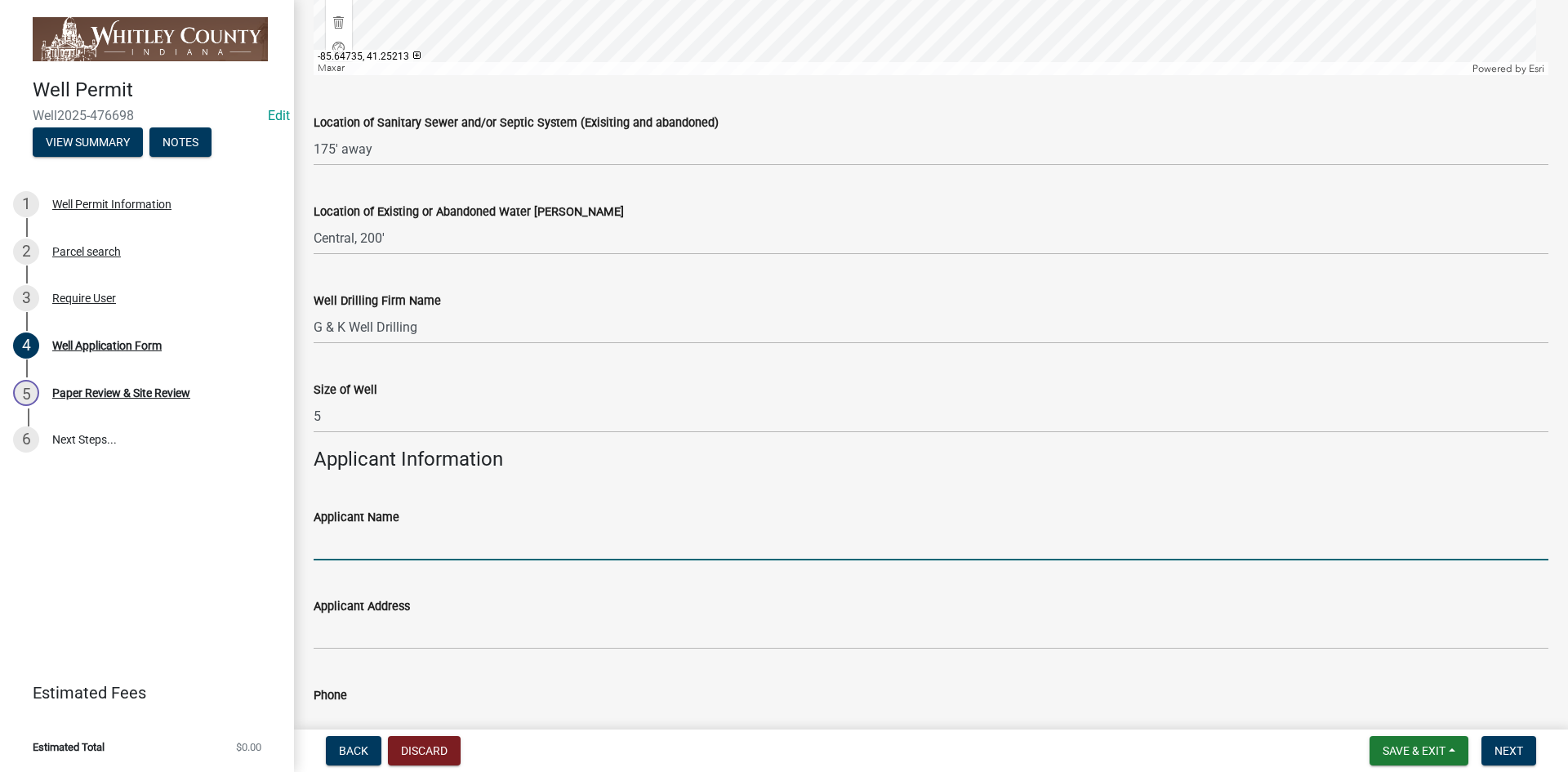
click at [323, 545] on input "Applicant Name" at bounding box center [931, 544] width 1235 height 33
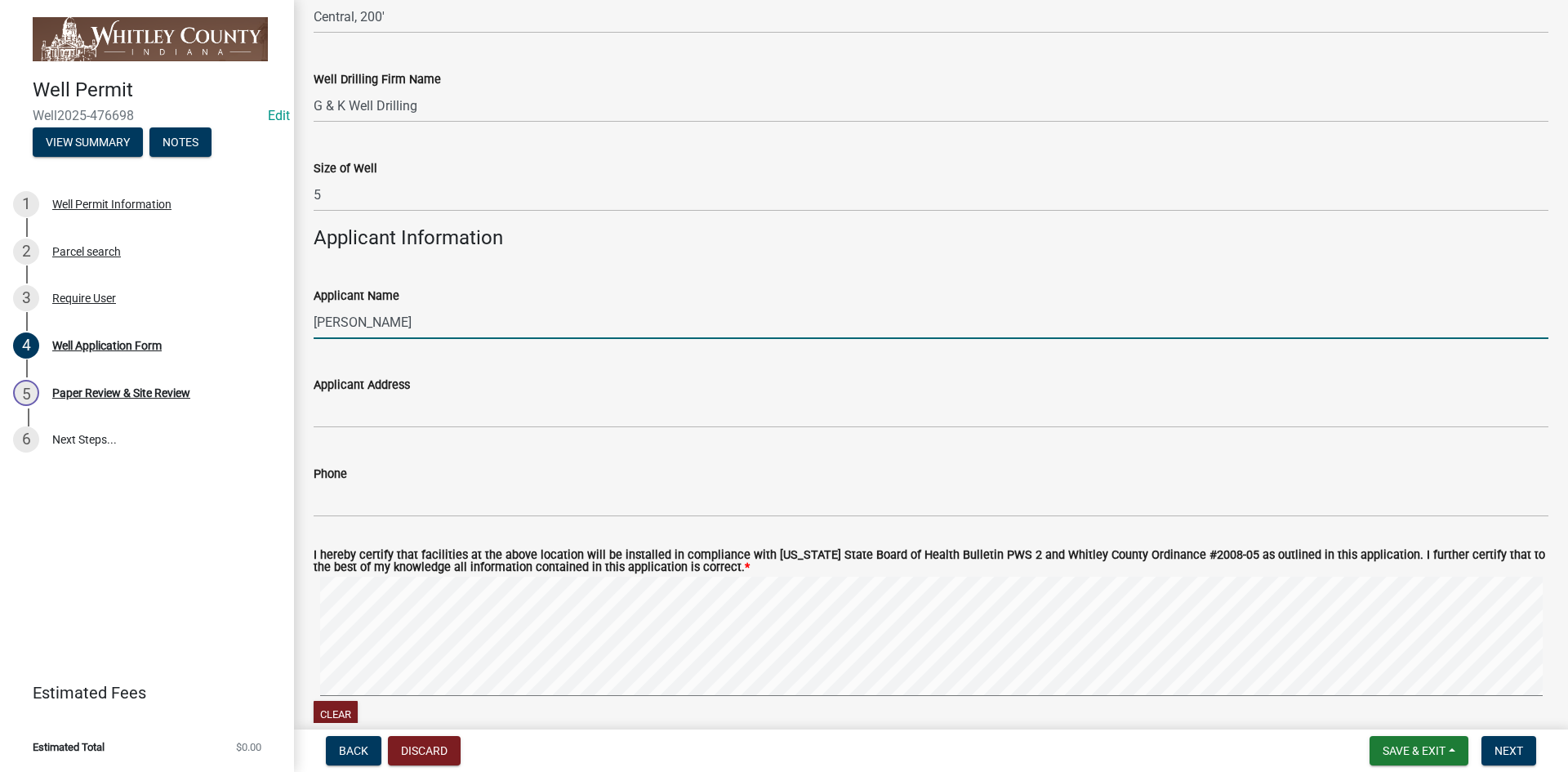
scroll to position [2288, 0]
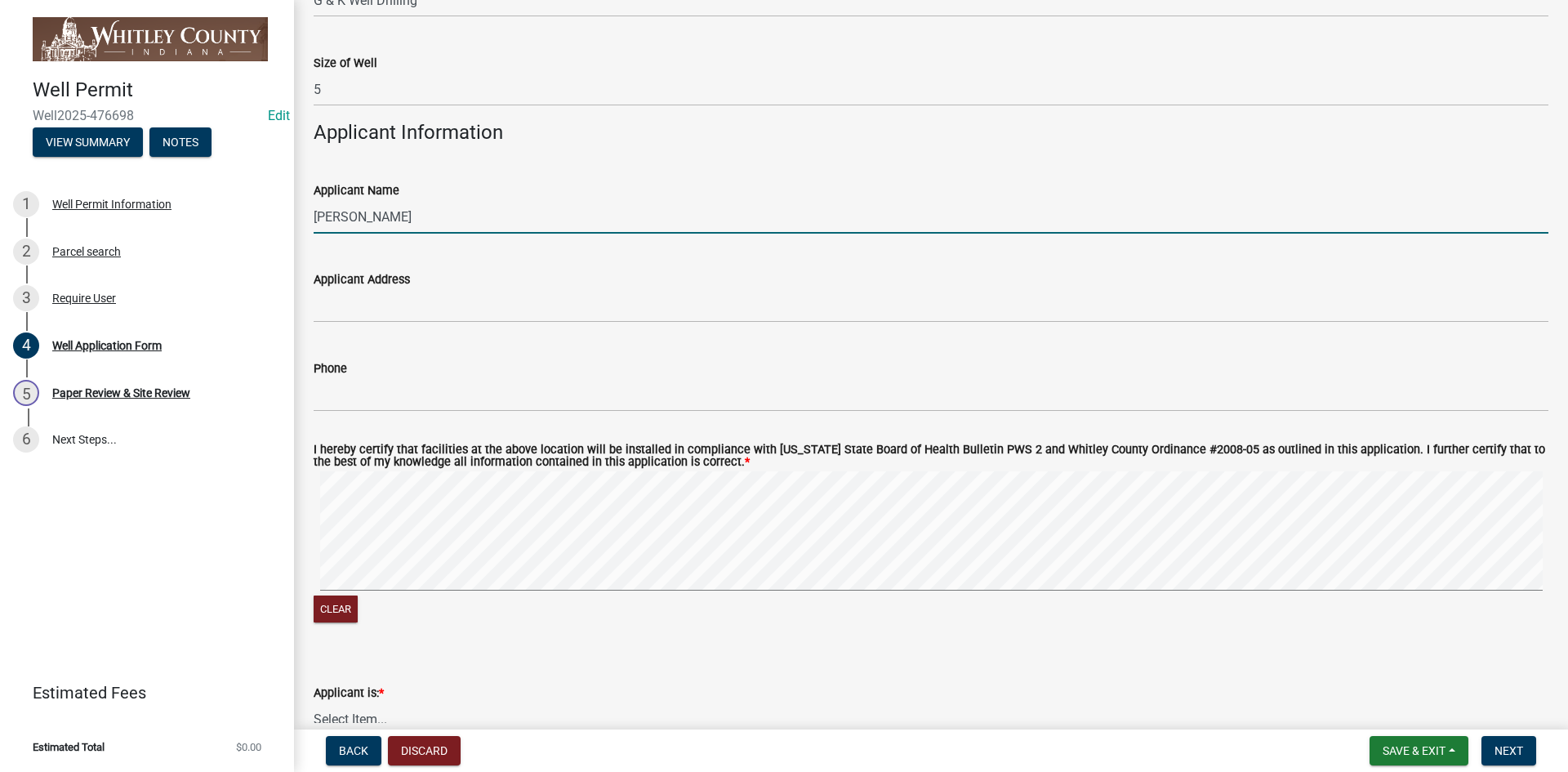
type input "[PERSON_NAME]"
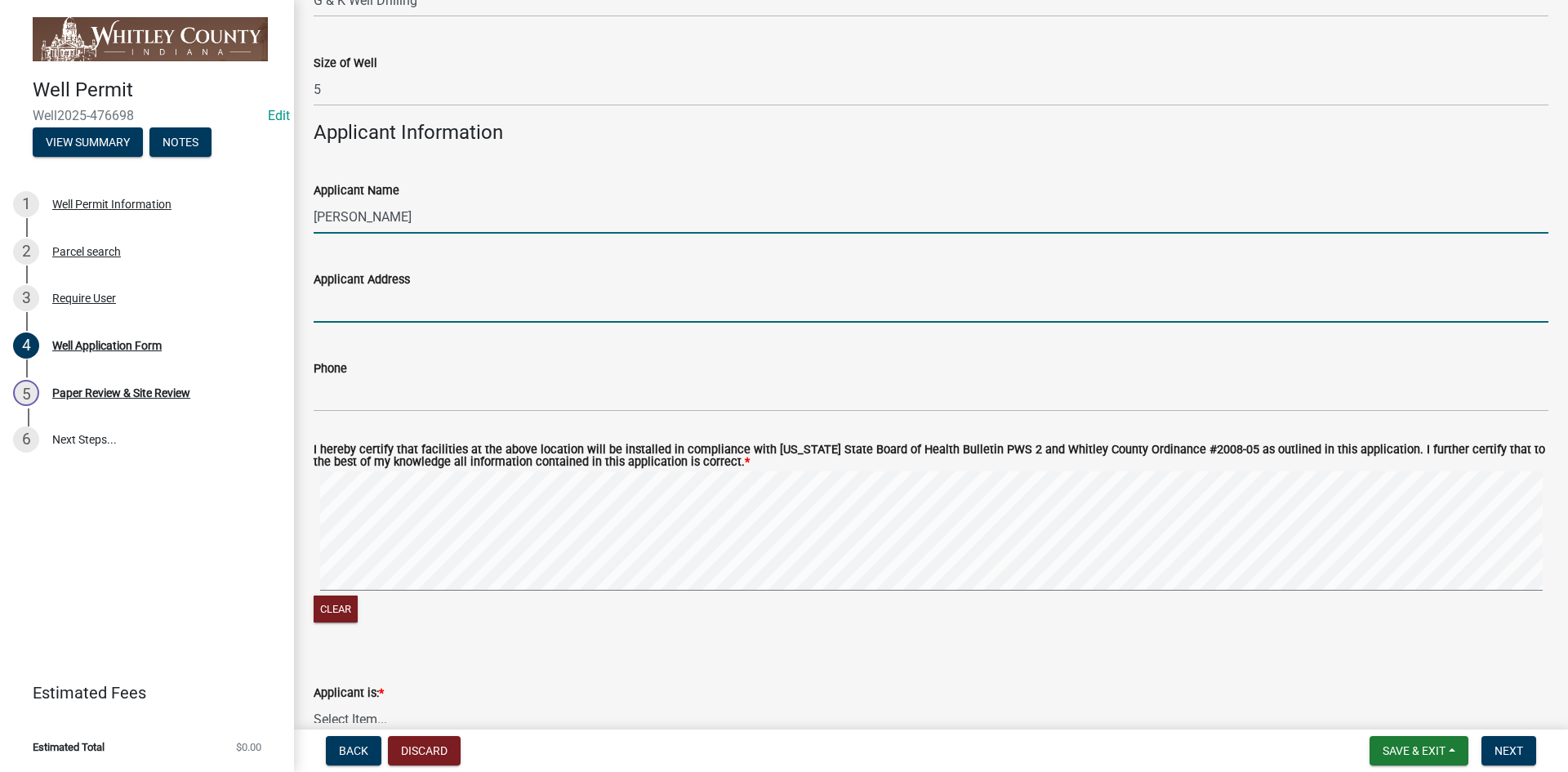
click at [328, 310] on input "Applicant Address" at bounding box center [931, 306] width 1235 height 33
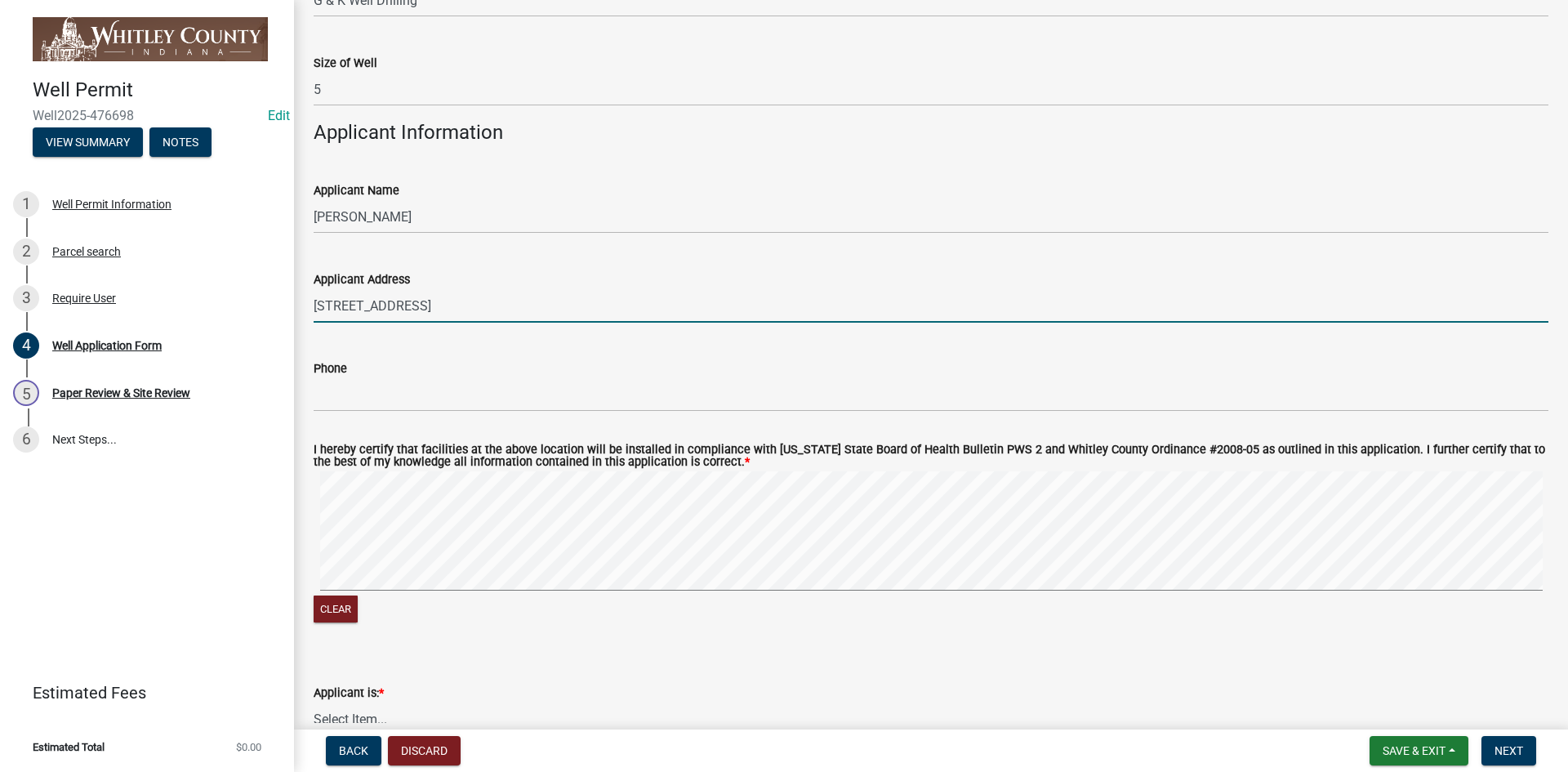
type input "[STREET_ADDRESS]"
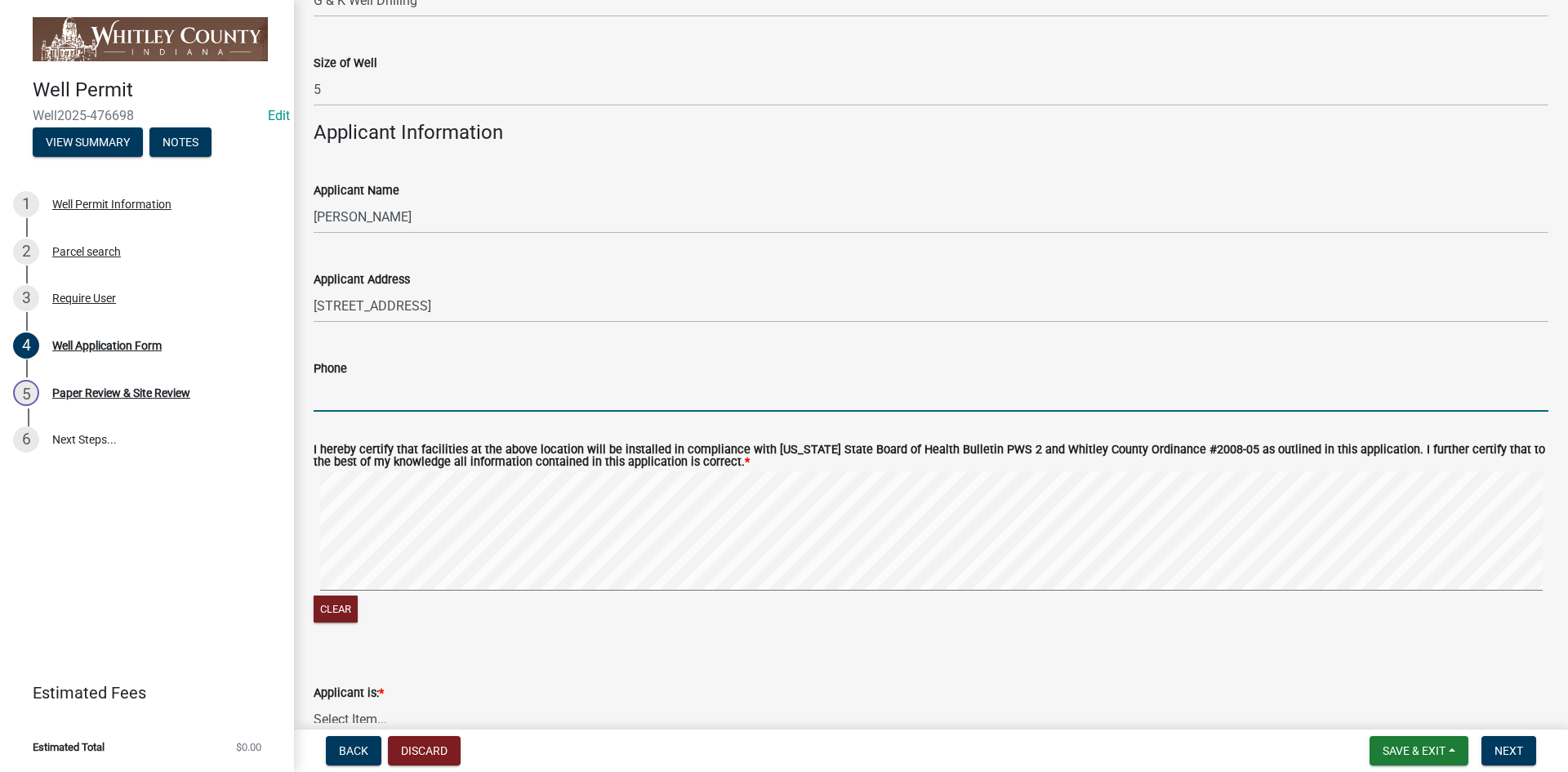
click at [317, 386] on input "Phone" at bounding box center [931, 395] width 1235 height 33
type input "2"
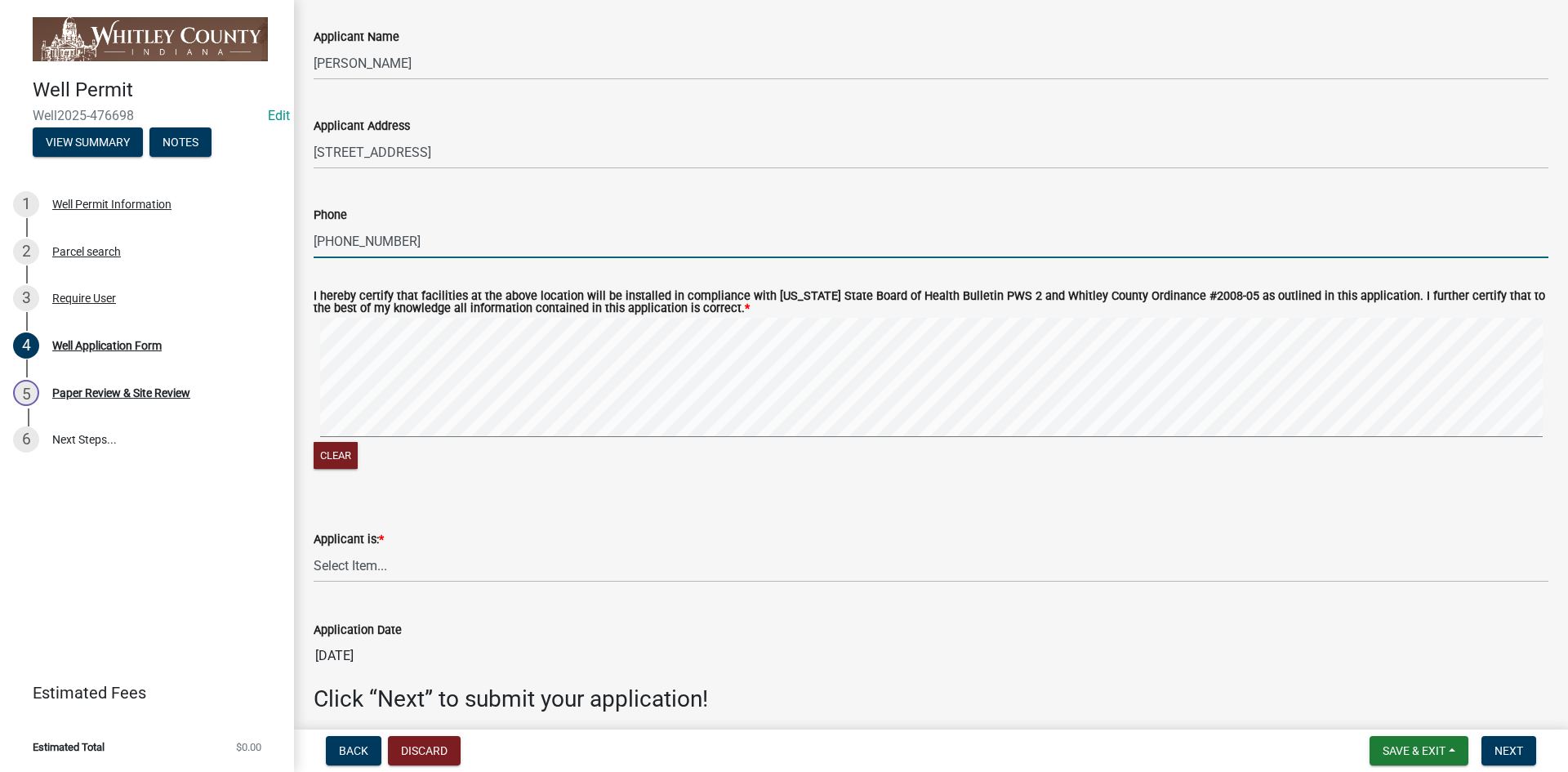
scroll to position [2509, 0]
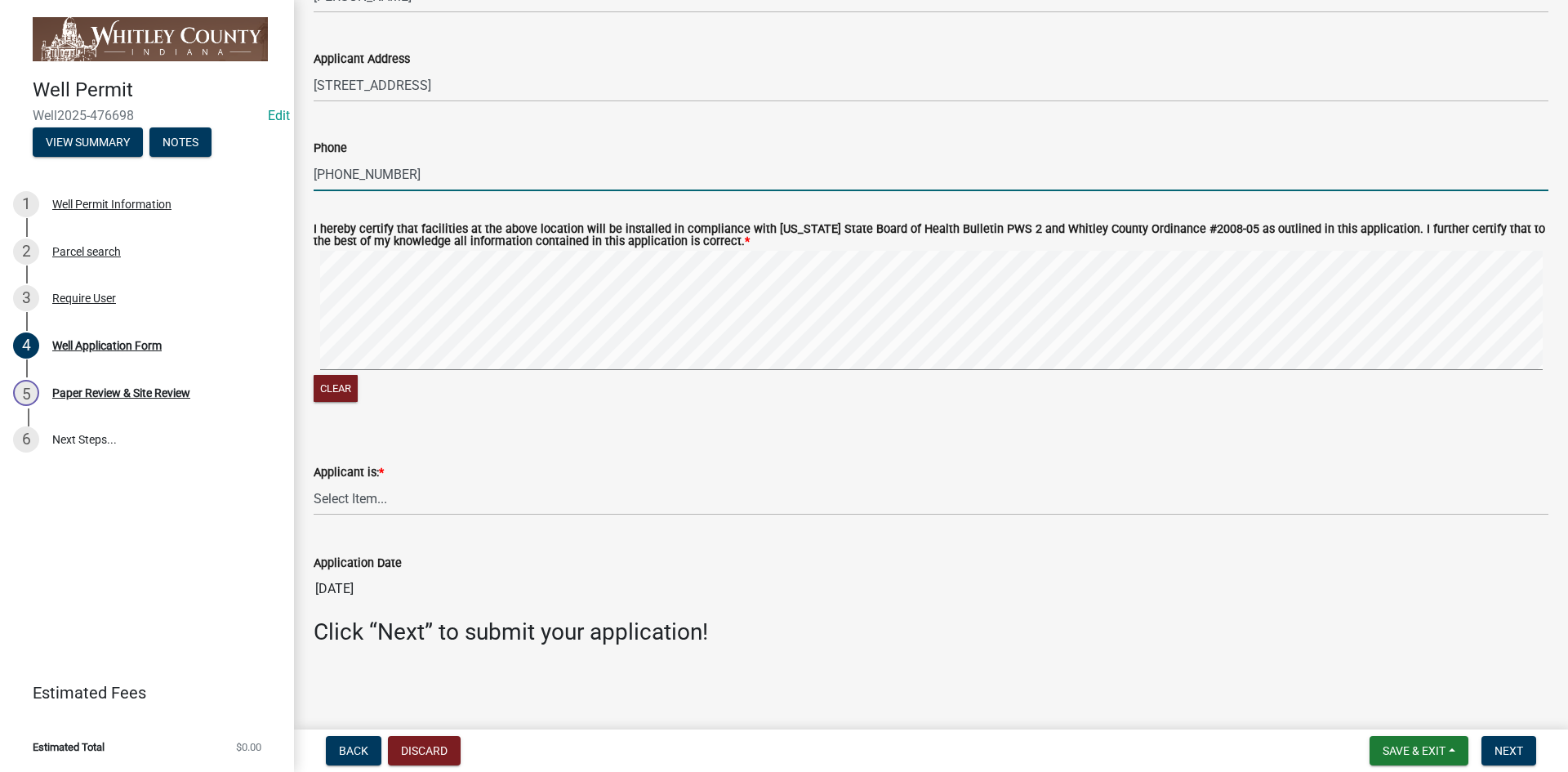
type input "[PHONE_NUMBER]"
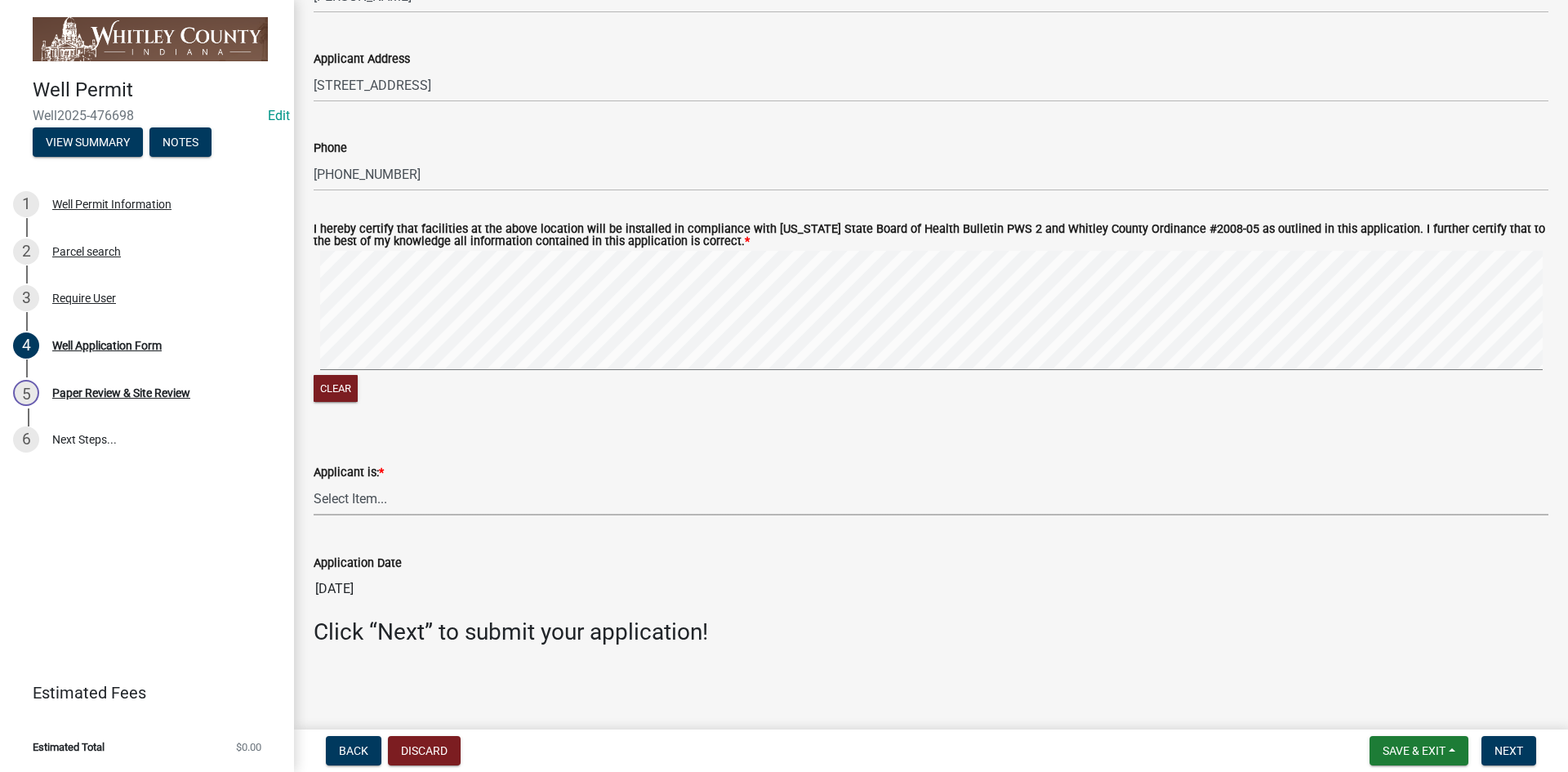
click at [360, 501] on select "Select Item... Owner Contractor Builder" at bounding box center [931, 499] width 1235 height 33
click at [313, 482] on select "Select Item... Owner Contractor Builder" at bounding box center [931, 499] width 1235 height 33
select select "e178e561-d893-4f30-b487-8ebb6532a1d4"
click at [1516, 747] on span "Next" at bounding box center [1509, 751] width 29 height 13
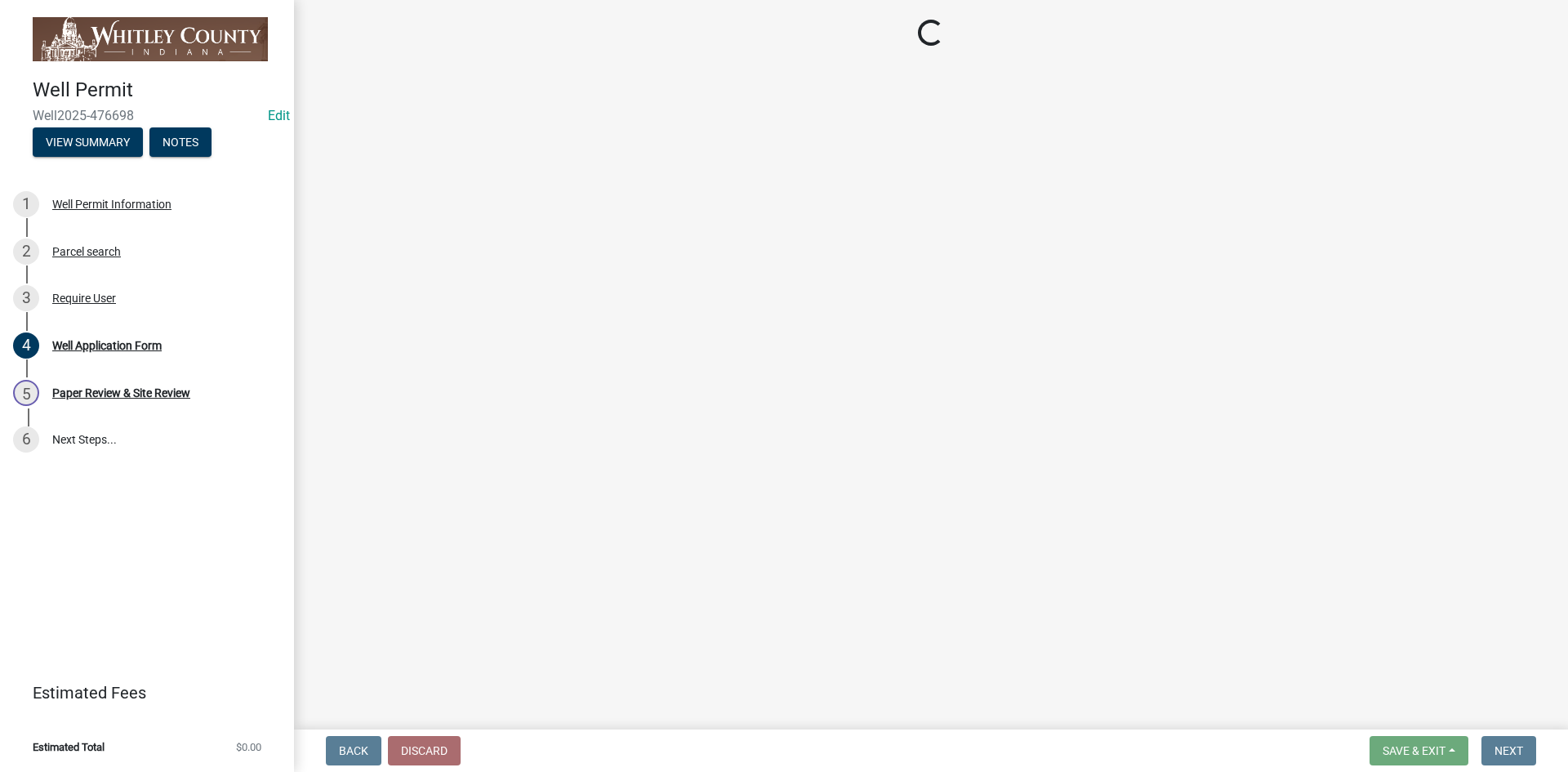
scroll to position [0, 0]
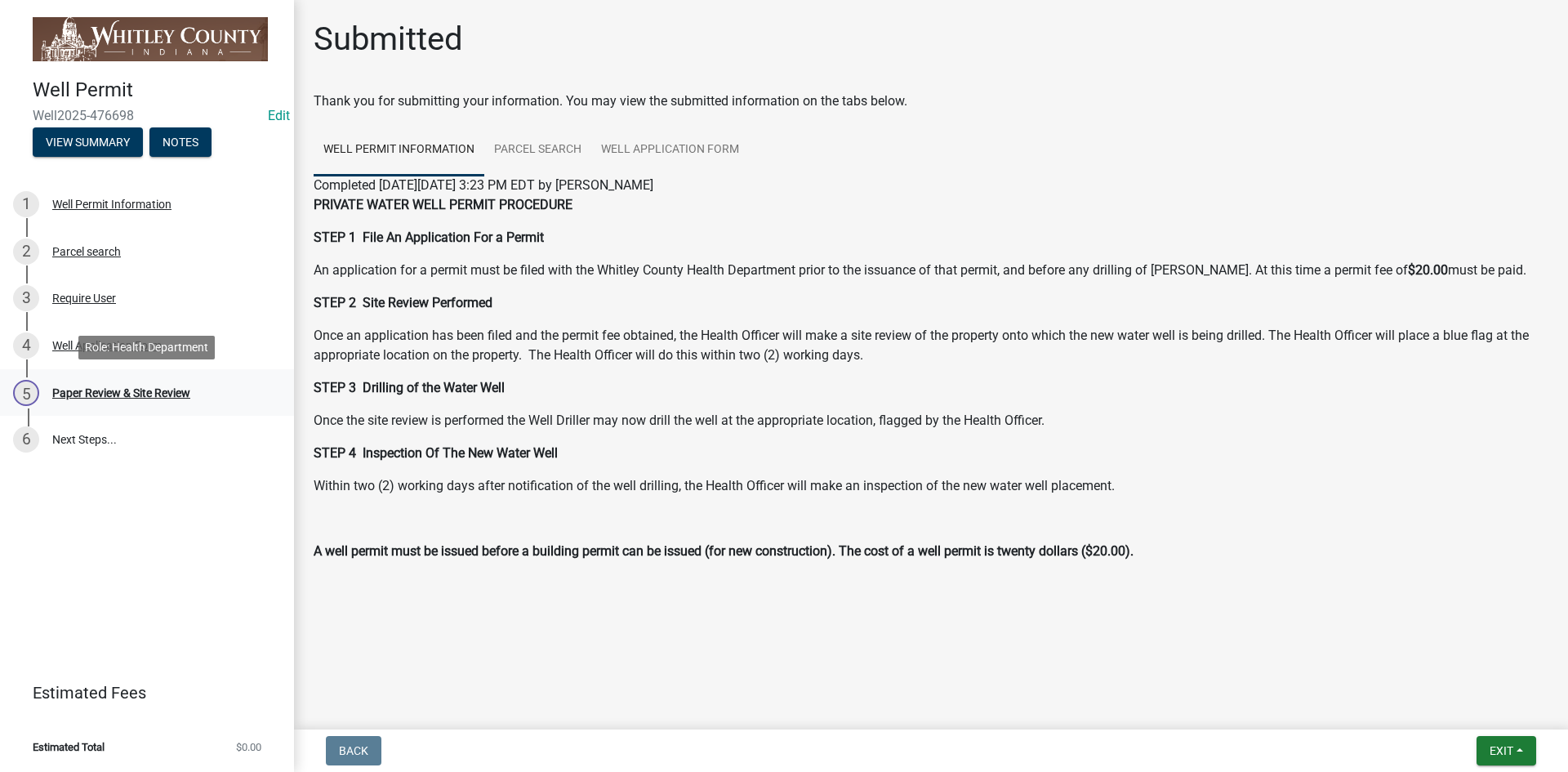
click at [63, 395] on div "Paper Review & Site Review" at bounding box center [121, 393] width 138 height 11
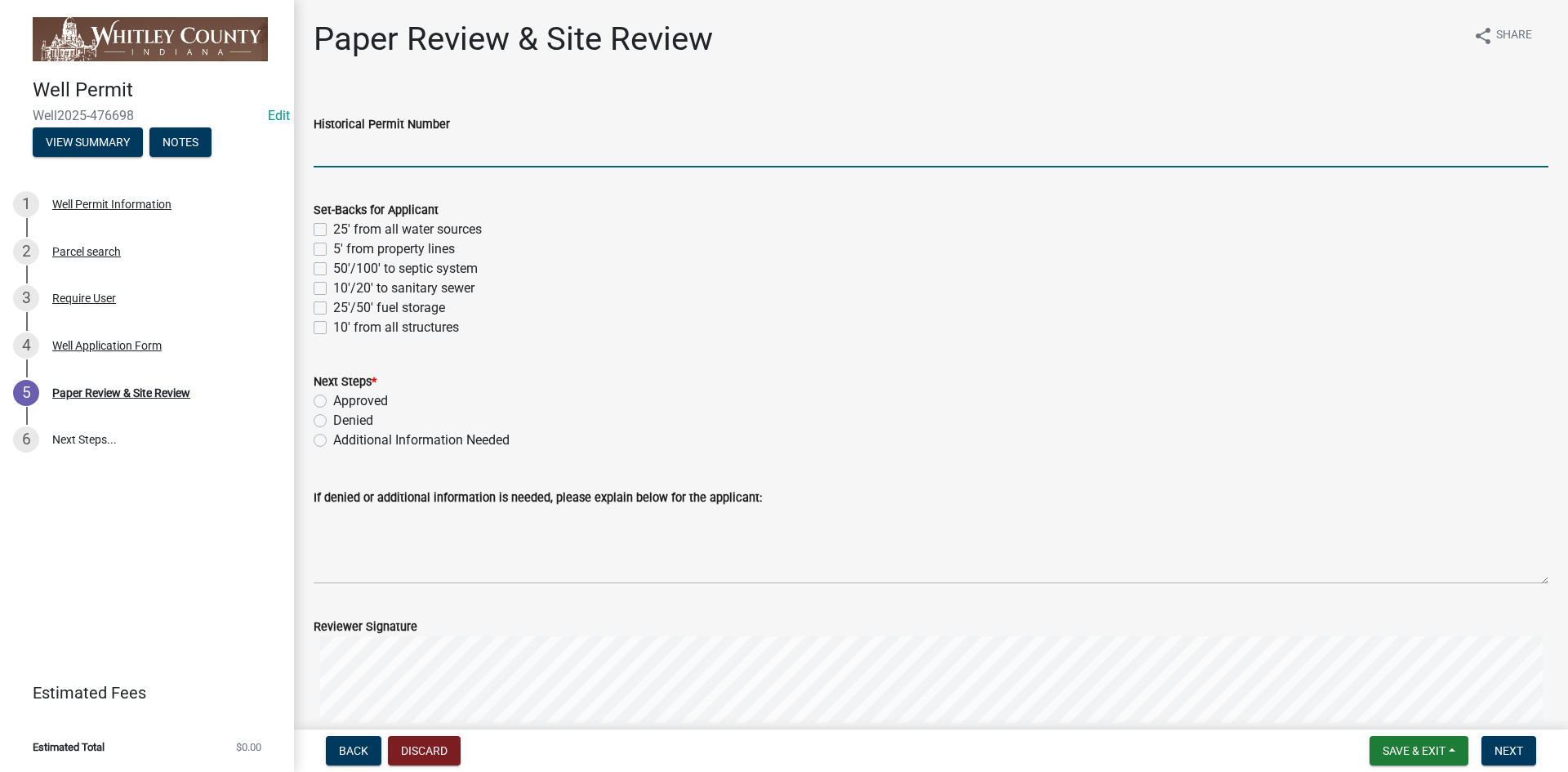
click at [320, 146] on input "Historical Permit Number" at bounding box center [931, 151] width 1235 height 33
type input "7592"
click at [334, 229] on label "25' from all water sources" at bounding box center [407, 229] width 148 height 19
click at [334, 229] on input "25' from all water sources" at bounding box center [339, 225] width 11 height 11
checkbox input "true"
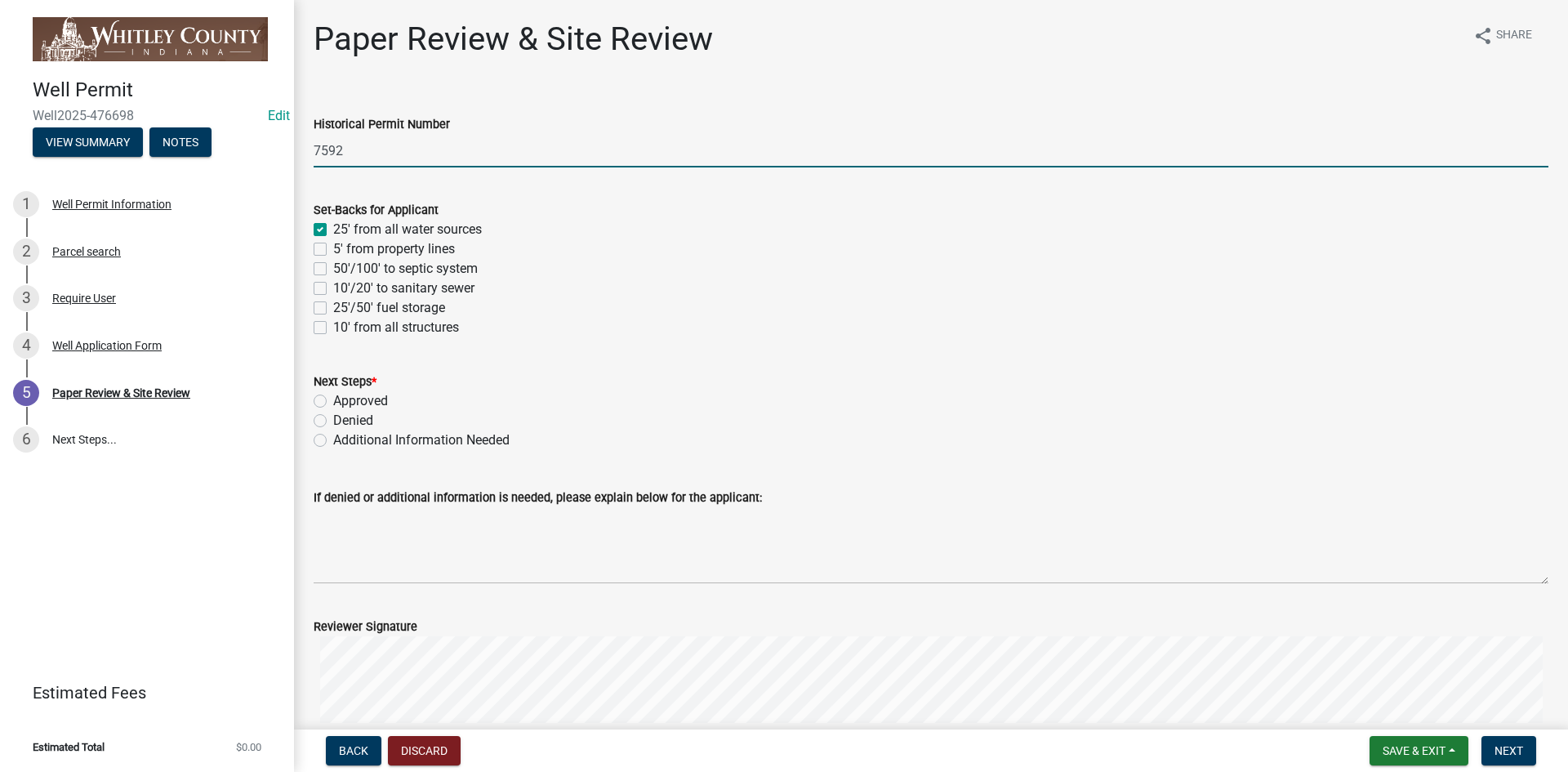
checkbox input "false"
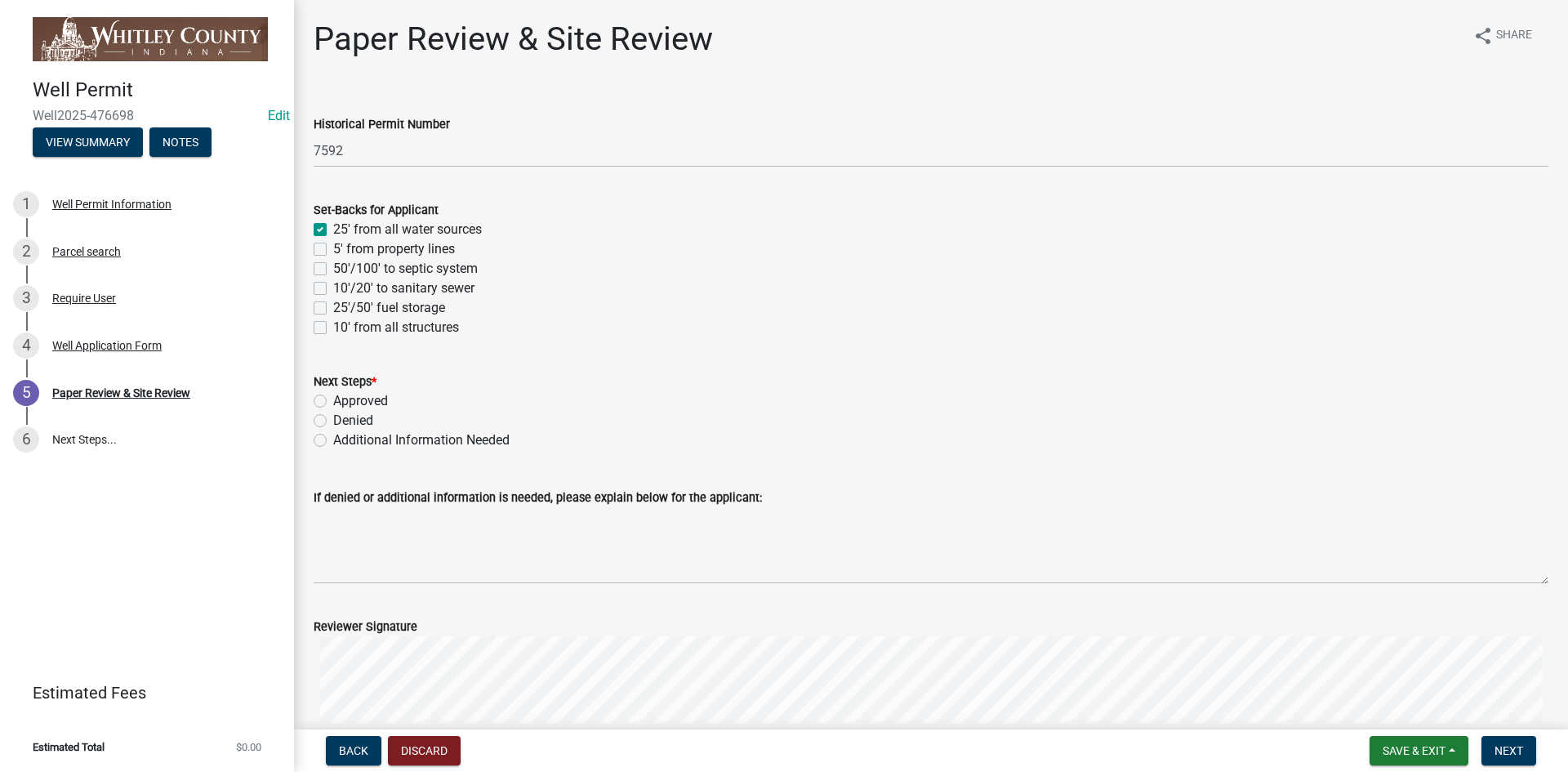
click at [334, 249] on label "5' from property lines" at bounding box center [394, 249] width 122 height 19
click at [334, 249] on input "5' from property lines" at bounding box center [339, 245] width 11 height 11
checkbox input "true"
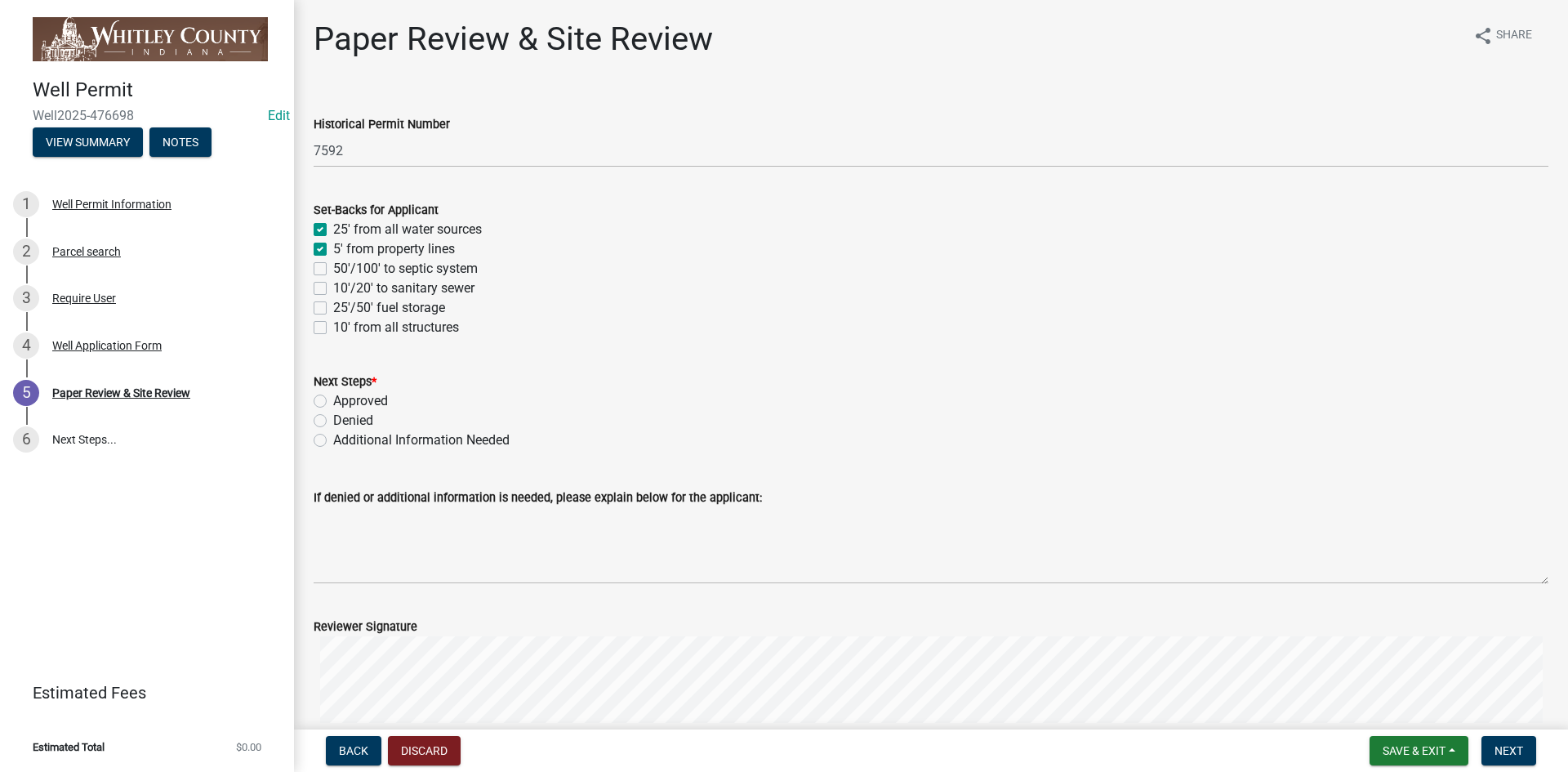
checkbox input "false"
click at [323, 276] on div "50'/100' to septic system" at bounding box center [931, 269] width 1235 height 19
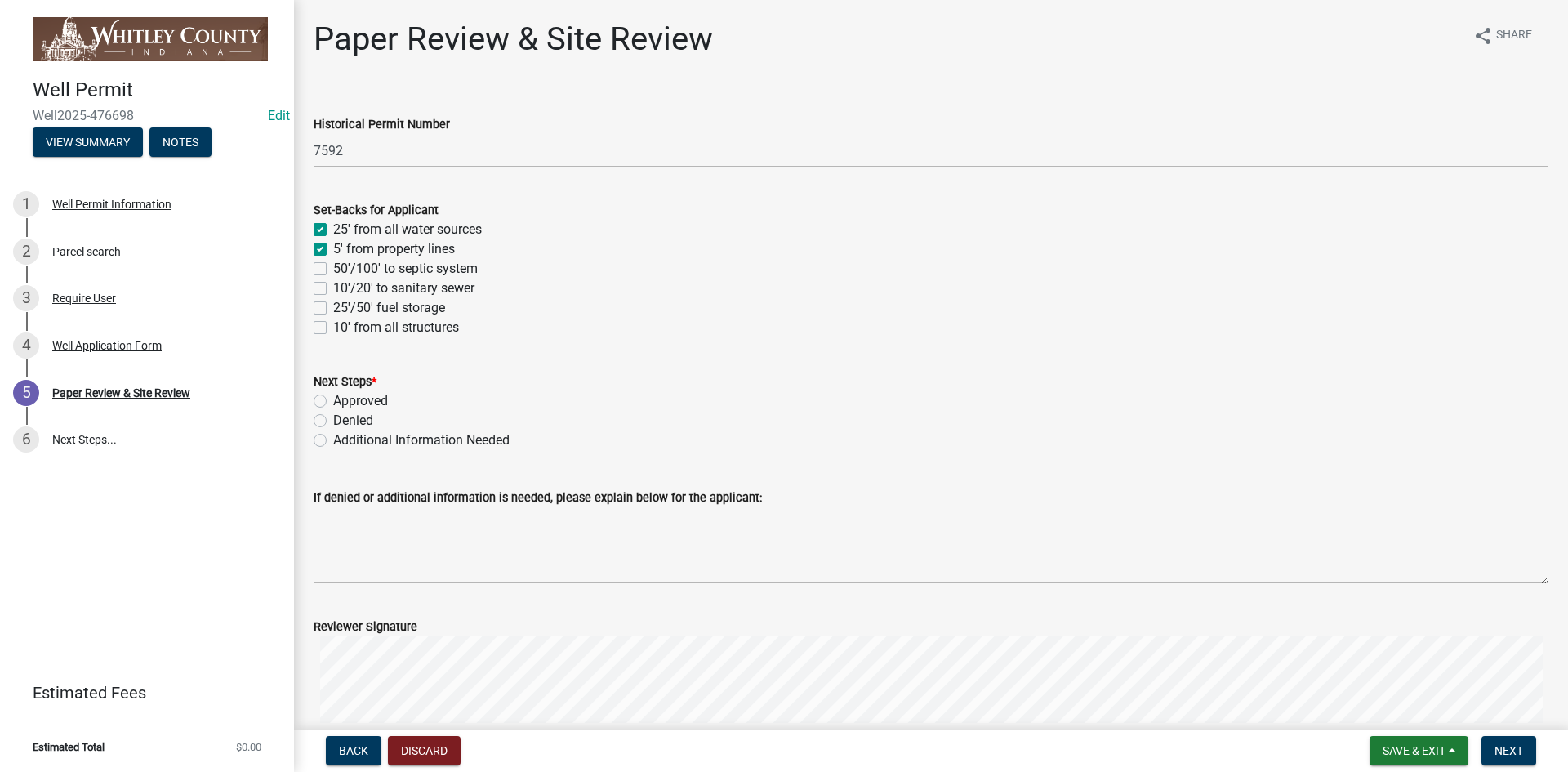
click at [334, 265] on label "50'/100' to septic system" at bounding box center [406, 269] width 145 height 19
click at [334, 265] on input "50'/100' to septic system" at bounding box center [339, 264] width 11 height 11
checkbox input "true"
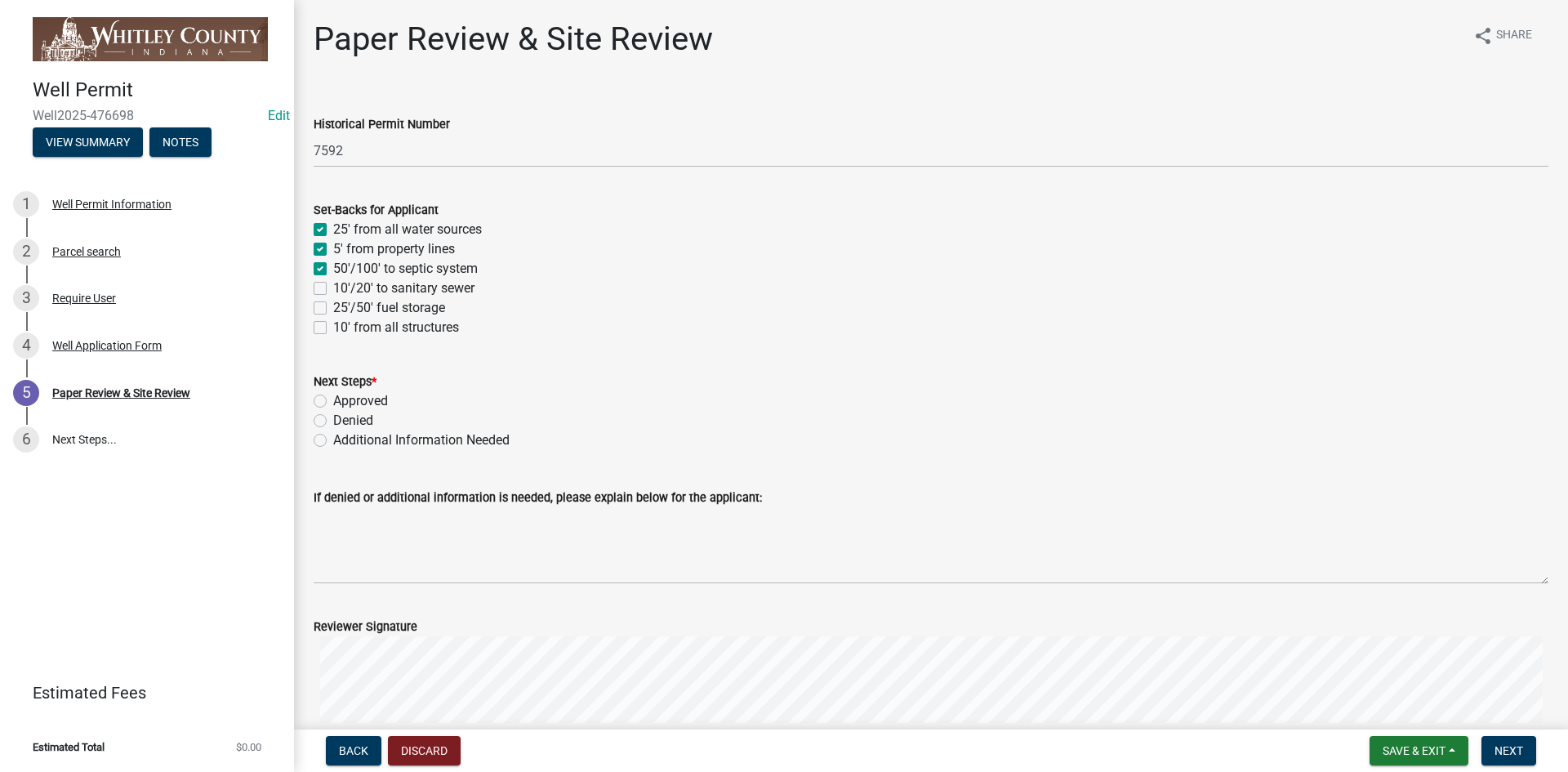
checkbox input "true"
checkbox input "false"
click at [334, 331] on label "10' from all structures" at bounding box center [396, 328] width 126 height 19
click at [334, 328] on input "10' from all structures" at bounding box center [339, 323] width 11 height 11
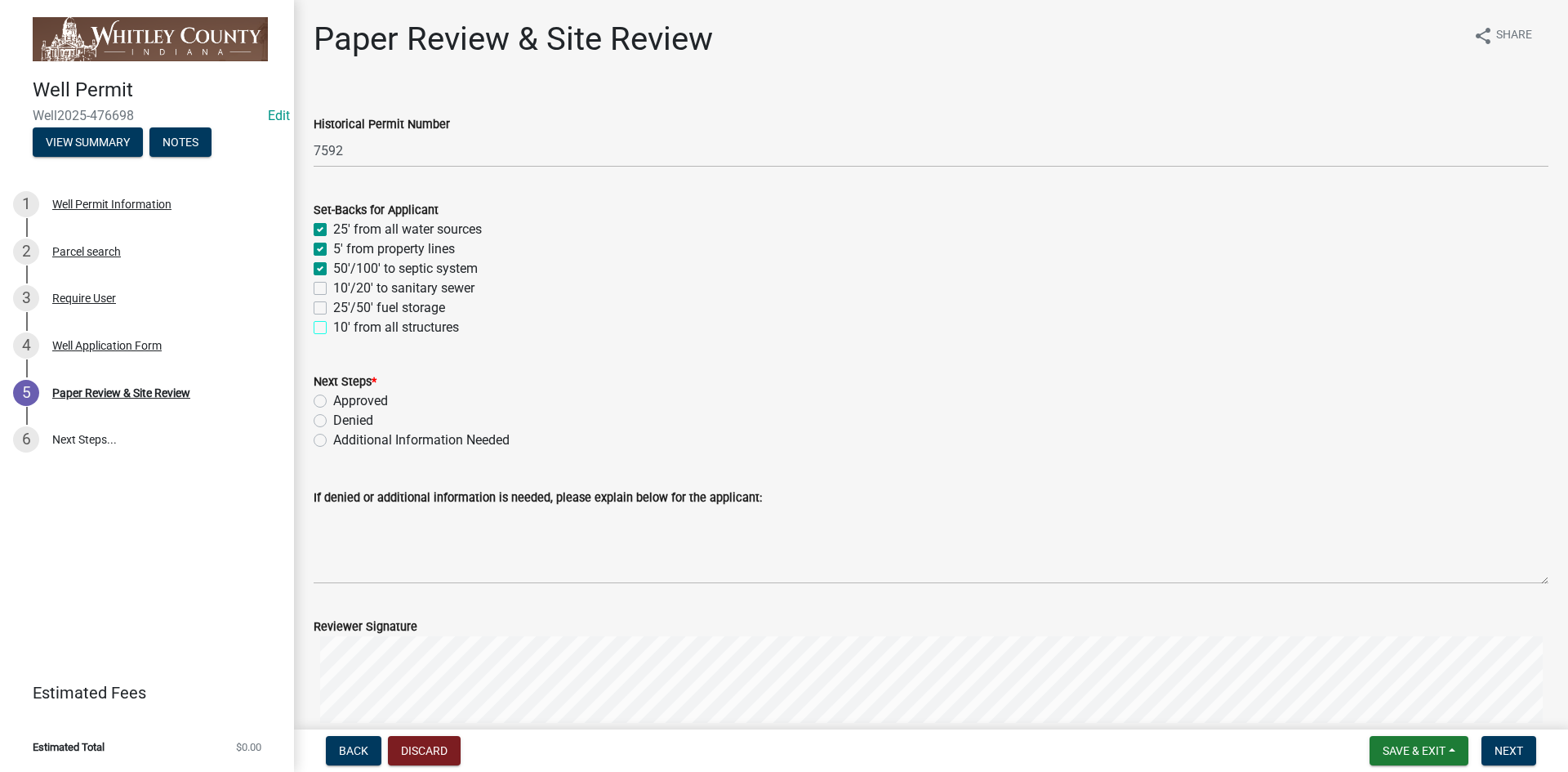
checkbox input "true"
checkbox input "false"
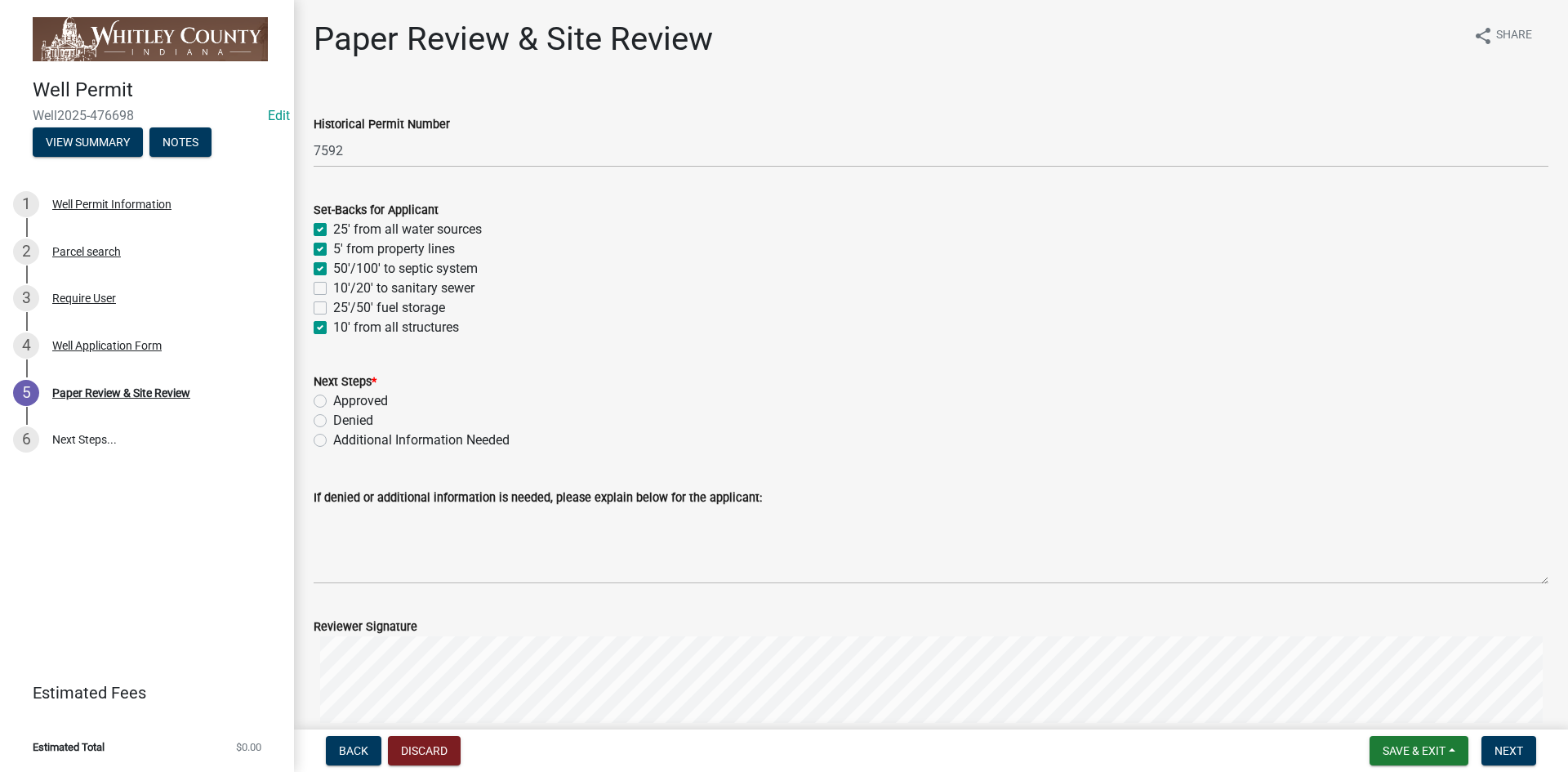
checkbox input "false"
checkbox input "true"
click at [334, 395] on label "Approved" at bounding box center [361, 401] width 54 height 19
click at [334, 395] on input "Approved" at bounding box center [339, 397] width 11 height 11
radio input "true"
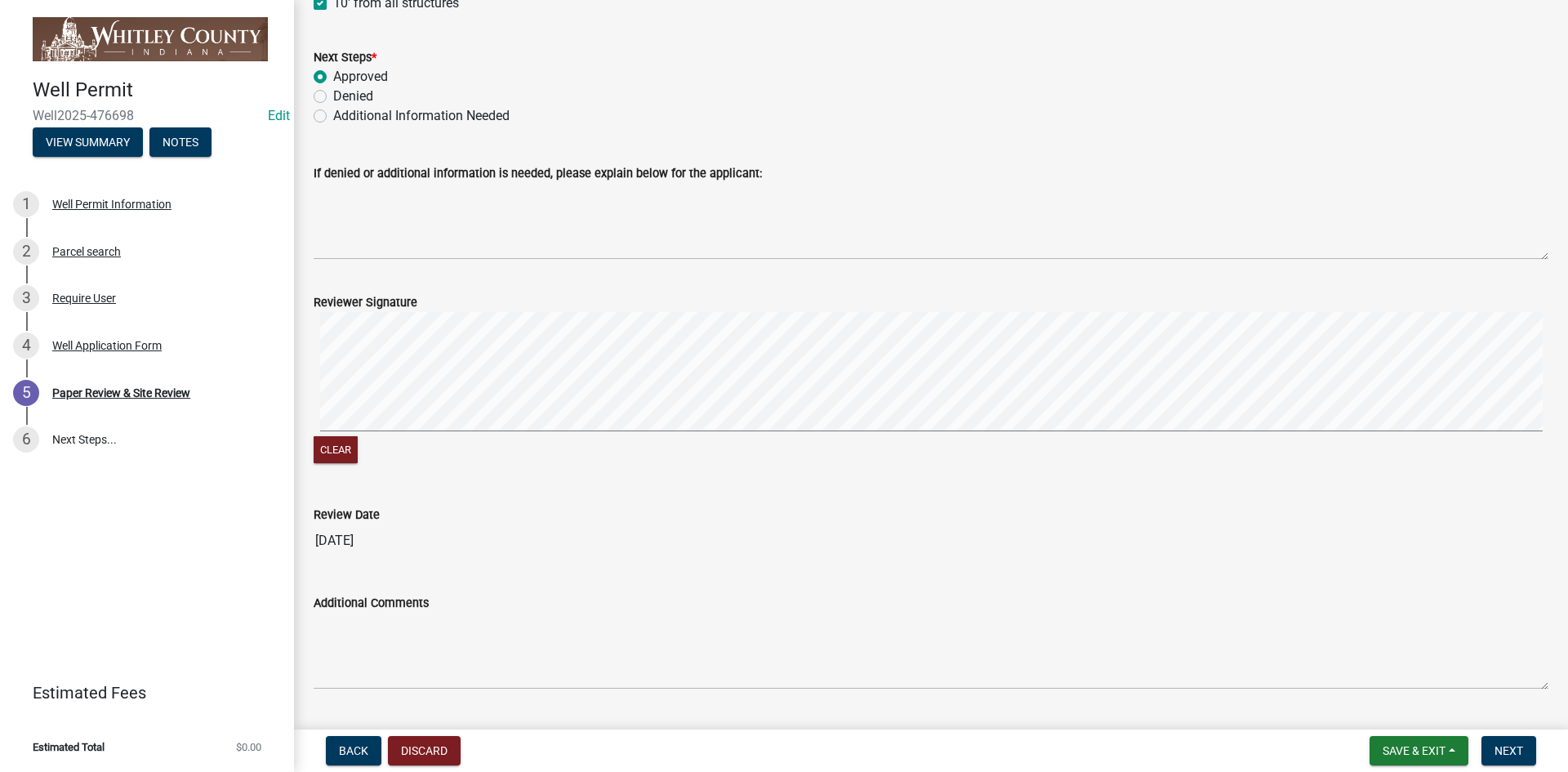
scroll to position [327, 0]
click at [310, 364] on div "Reviewer Signature Clear" at bounding box center [931, 367] width 1260 height 194
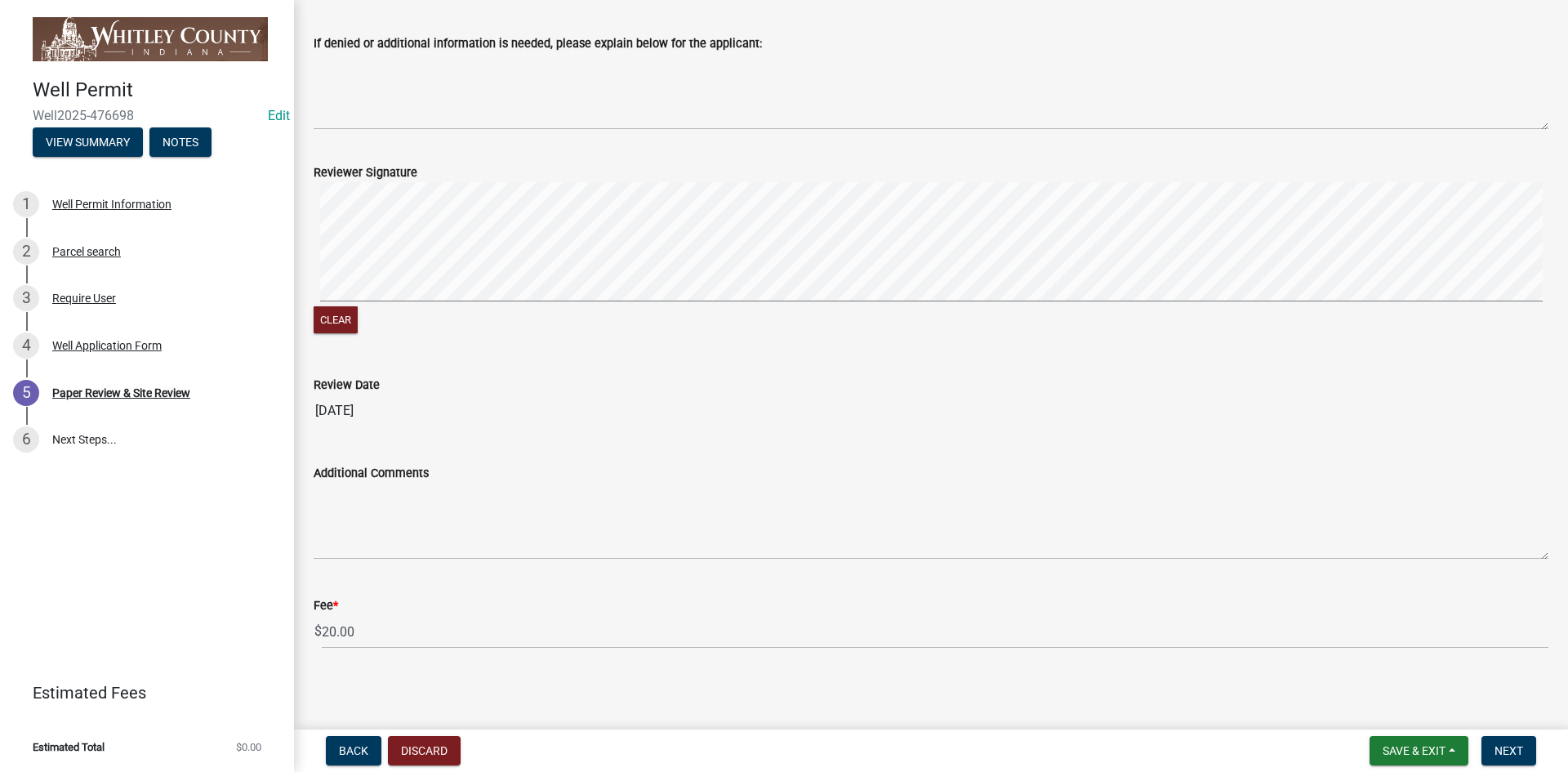
scroll to position [458, 0]
click at [1515, 750] on span "Next" at bounding box center [1509, 751] width 29 height 13
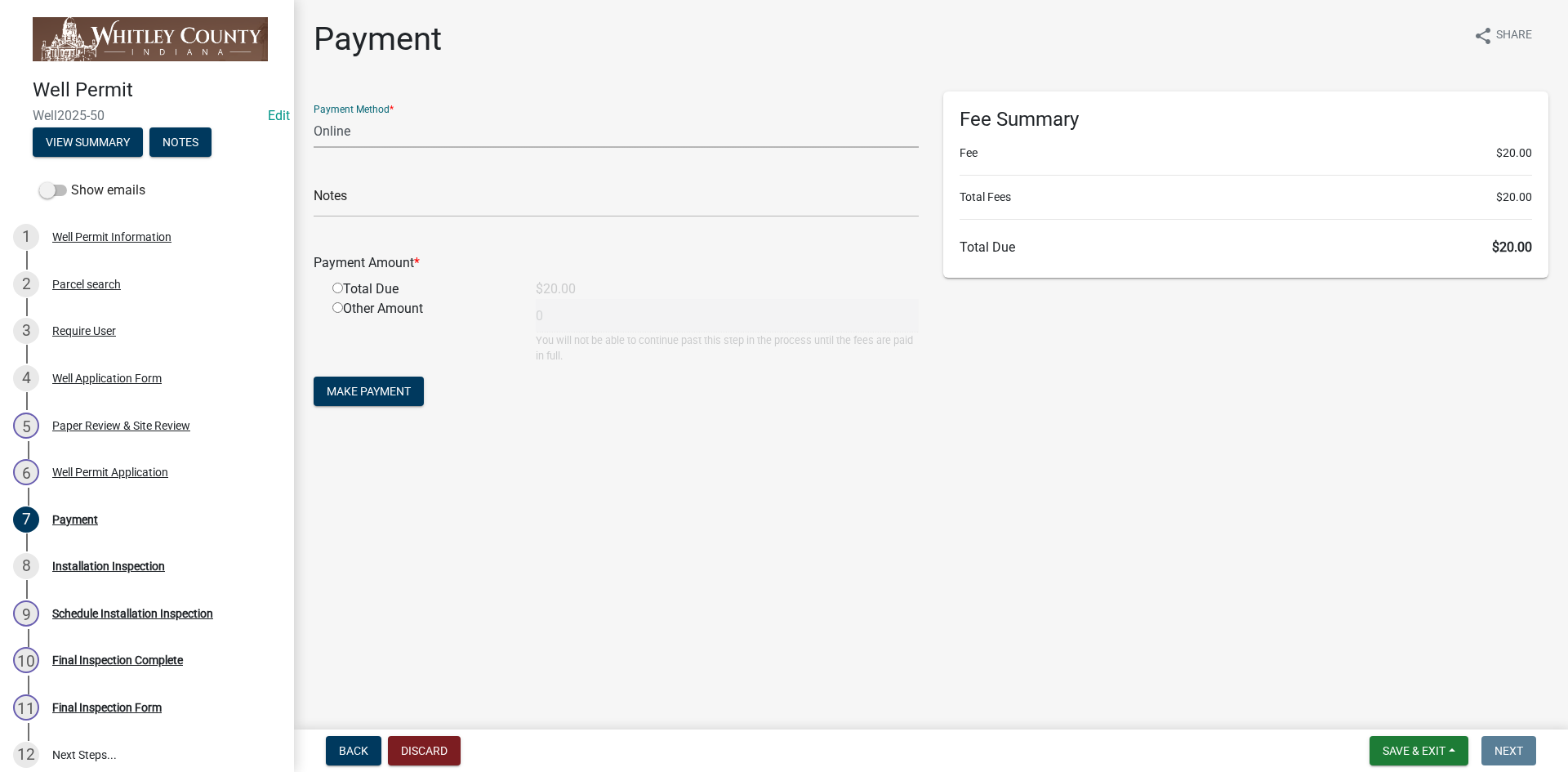
click at [337, 125] on select "Credit Card POS Check Cash Online" at bounding box center [615, 131] width 605 height 33
select select "0: 2"
click at [313, 114] on select "Credit Card POS Check Cash Online" at bounding box center [615, 131] width 605 height 33
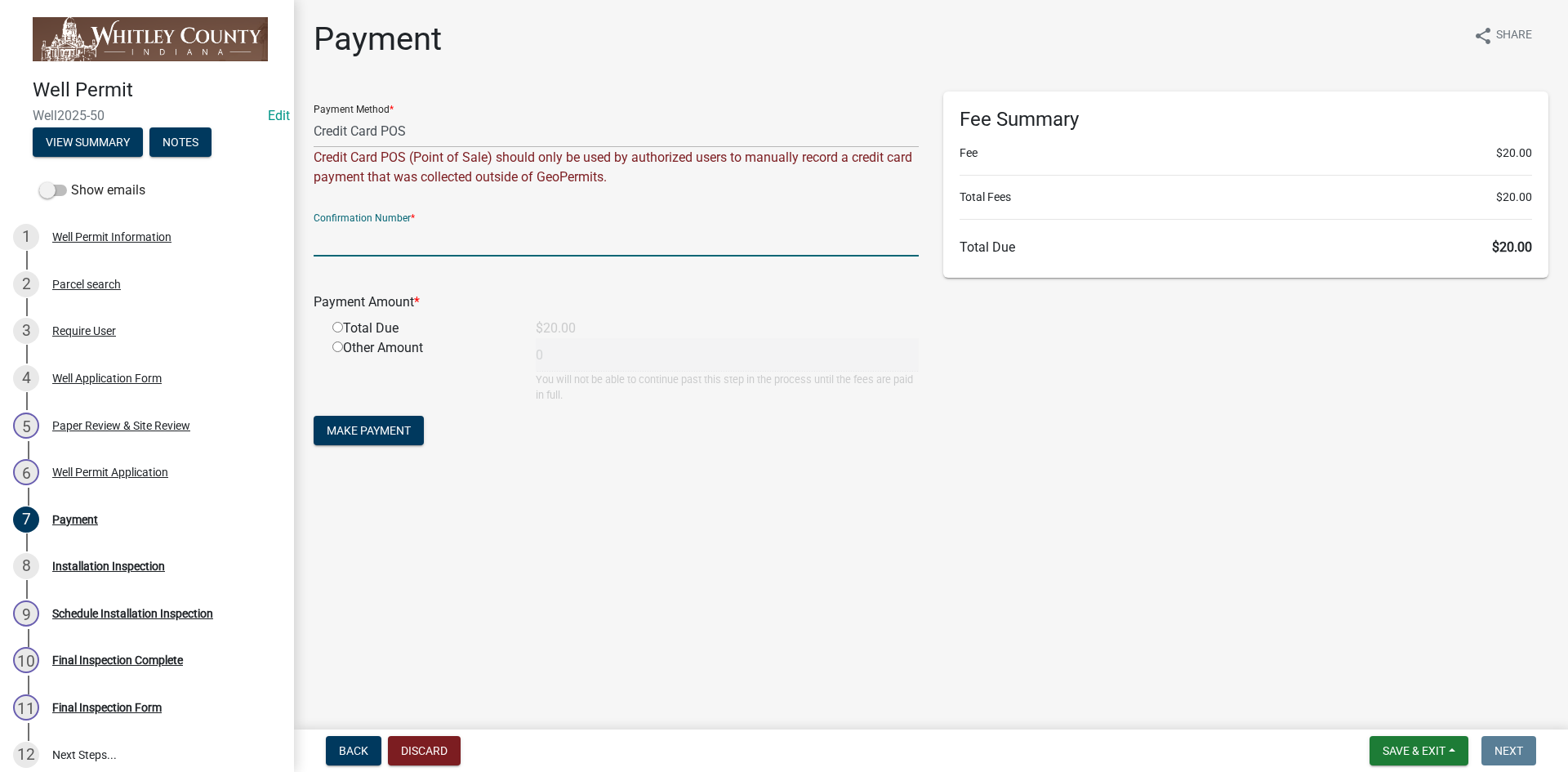
click at [320, 249] on input "text" at bounding box center [615, 240] width 605 height 33
type input "00000"
click at [339, 327] on input "radio" at bounding box center [338, 328] width 11 height 11
radio input "true"
type input "20"
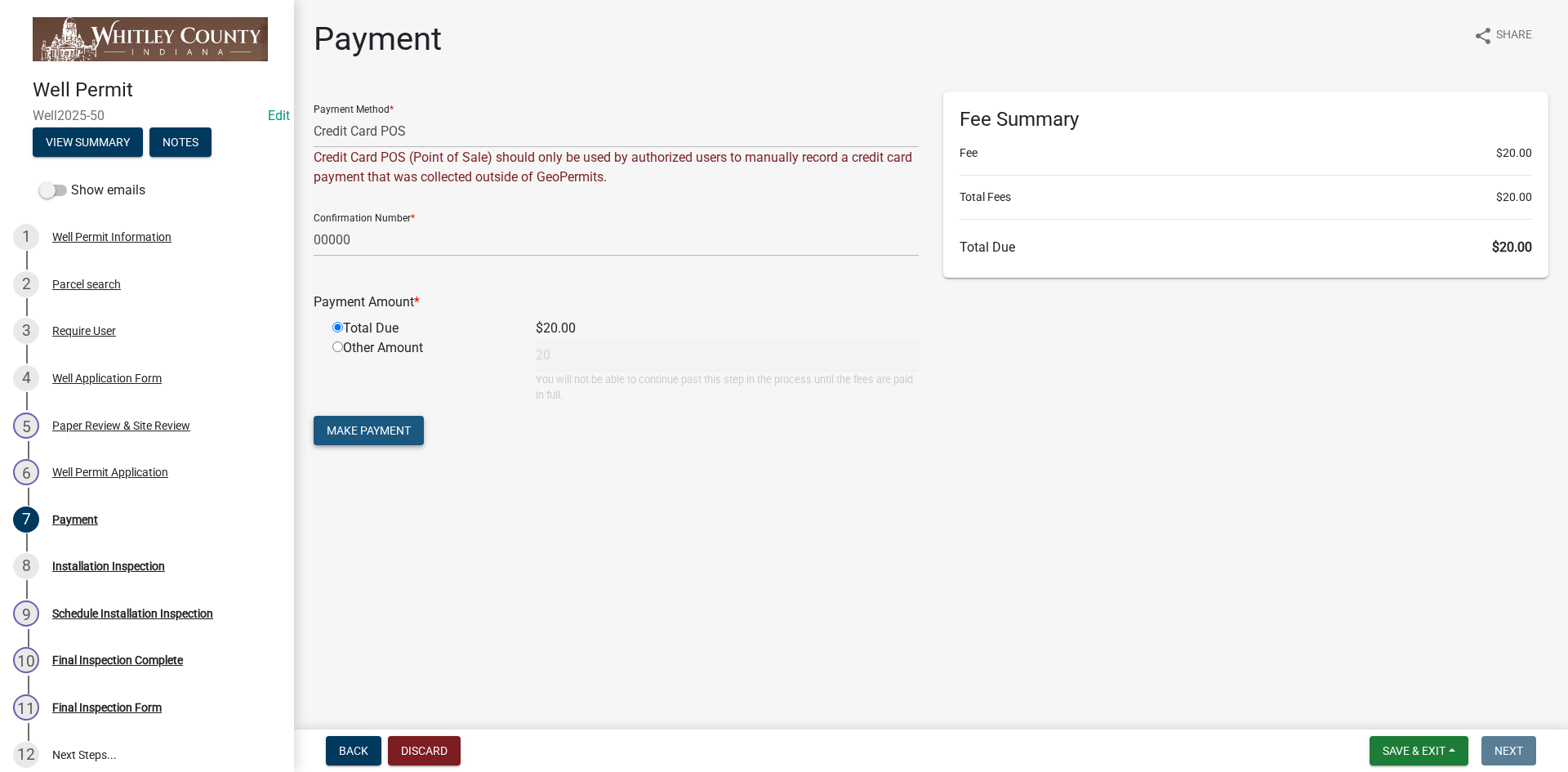
click at [370, 431] on span "Make Payment" at bounding box center [369, 430] width 84 height 13
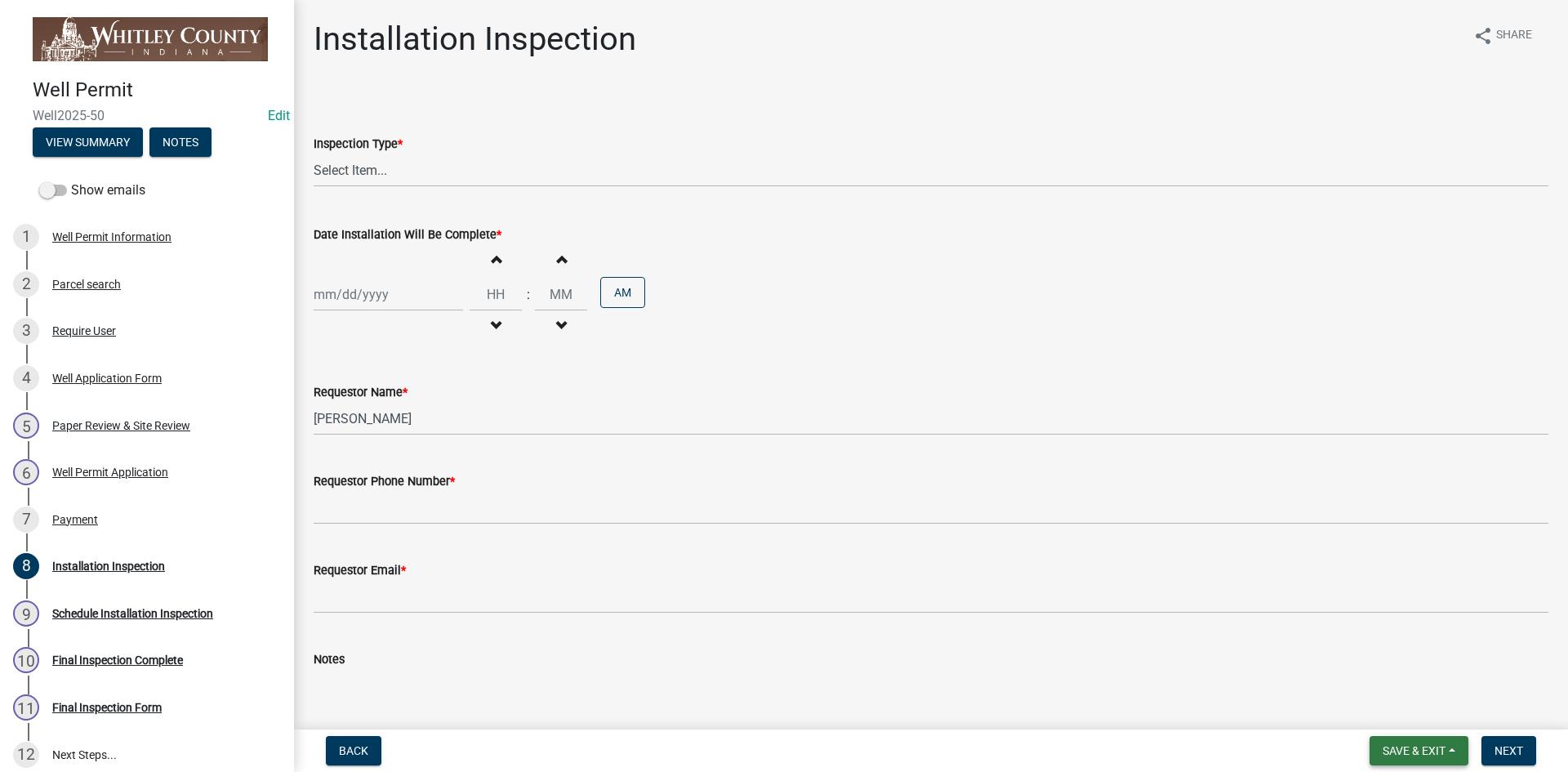
click at [1392, 751] on span "Save & Exit" at bounding box center [1414, 751] width 63 height 13
click at [1370, 703] on button "Save & Exit" at bounding box center [1403, 708] width 131 height 40
